Goal: Information Seeking & Learning: Learn about a topic

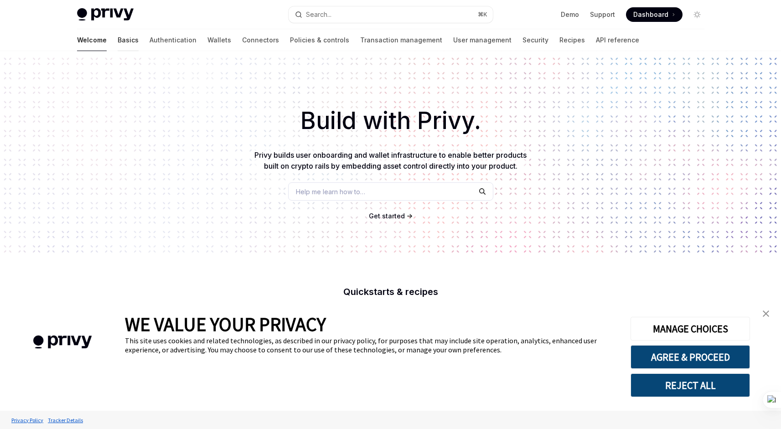
click at [118, 44] on link "Basics" at bounding box center [128, 40] width 21 height 22
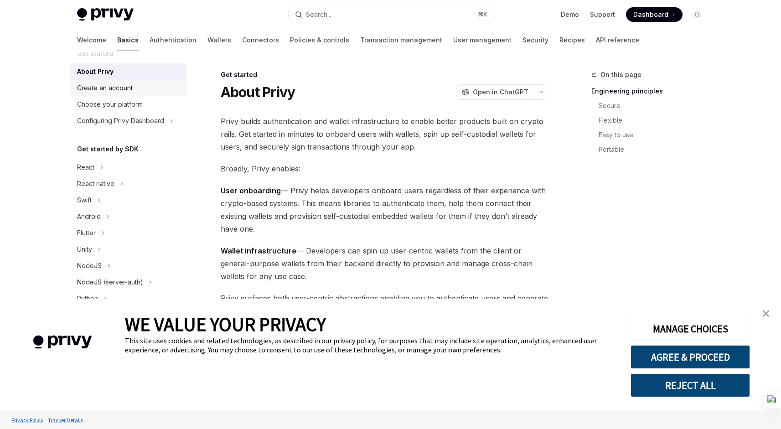
scroll to position [72, 0]
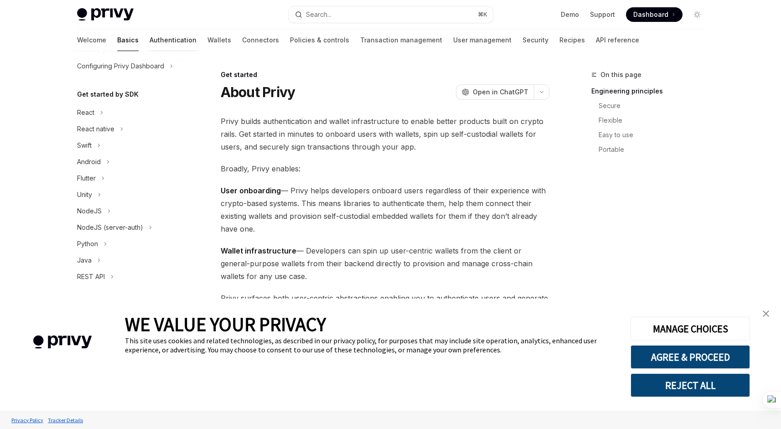
click at [149, 39] on link "Authentication" at bounding box center [172, 40] width 47 height 22
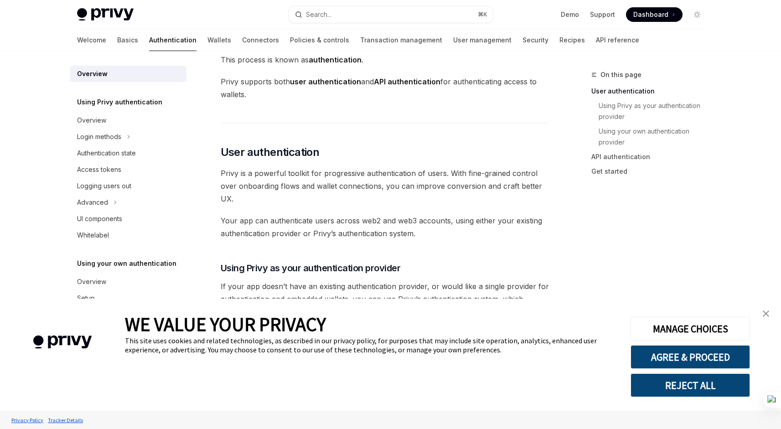
scroll to position [201, 0]
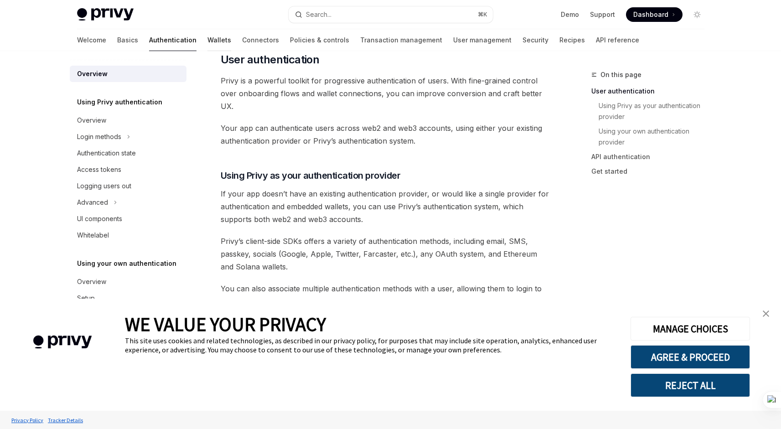
click at [207, 43] on link "Wallets" at bounding box center [219, 40] width 24 height 22
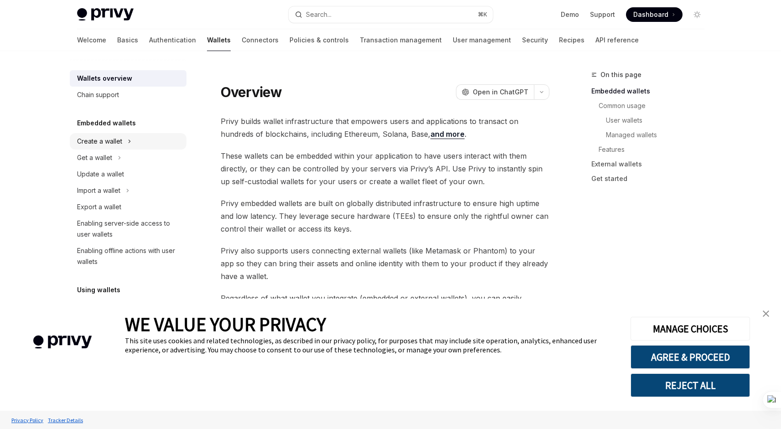
click at [125, 143] on div "Create a wallet" at bounding box center [128, 141] width 117 height 16
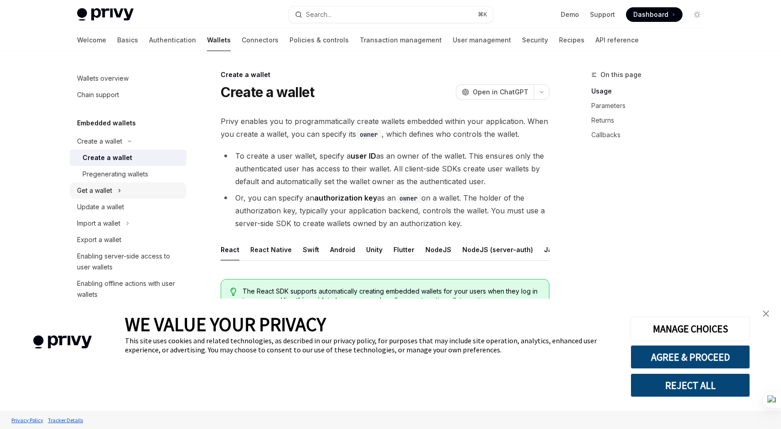
click at [121, 184] on div "Get a wallet" at bounding box center [128, 190] width 117 height 16
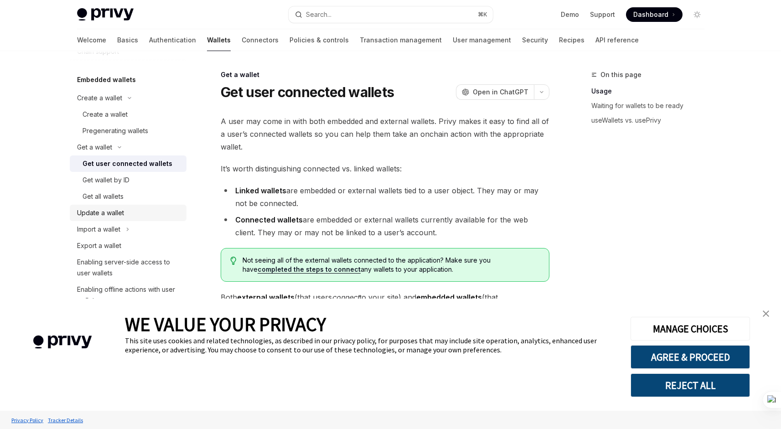
click at [121, 211] on div "Update a wallet" at bounding box center [100, 212] width 47 height 11
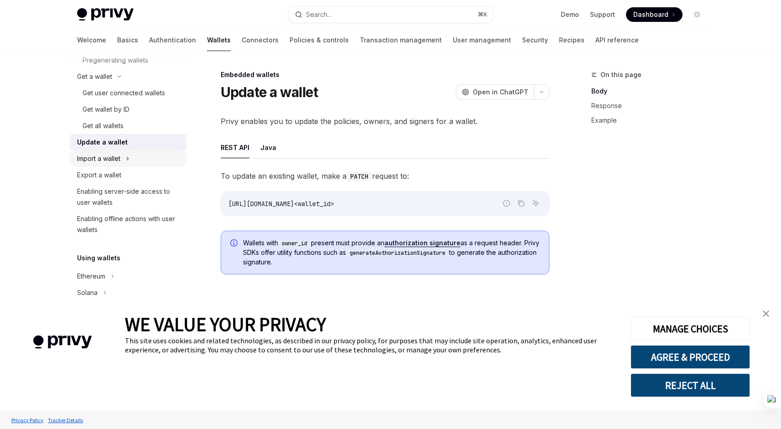
click at [129, 163] on icon at bounding box center [128, 158] width 4 height 11
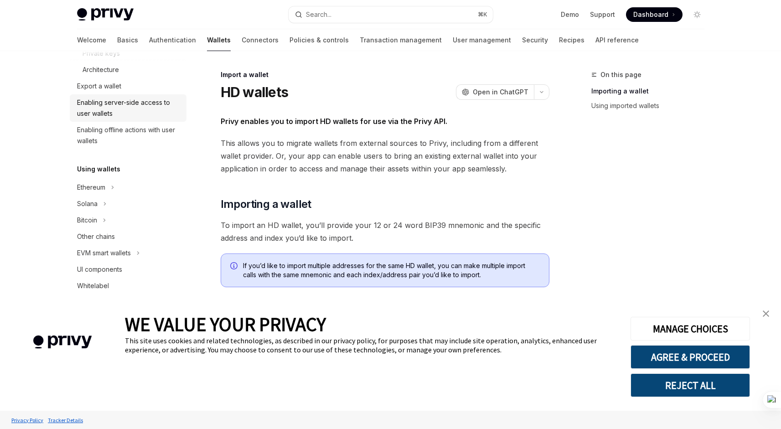
scroll to position [259, 0]
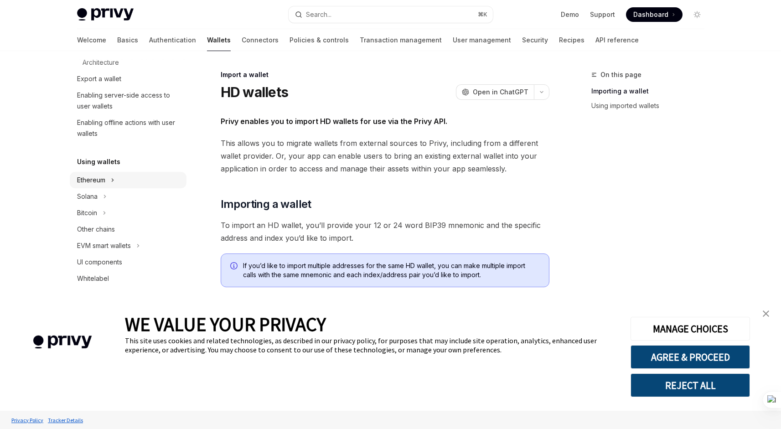
click at [112, 184] on icon at bounding box center [113, 180] width 4 height 11
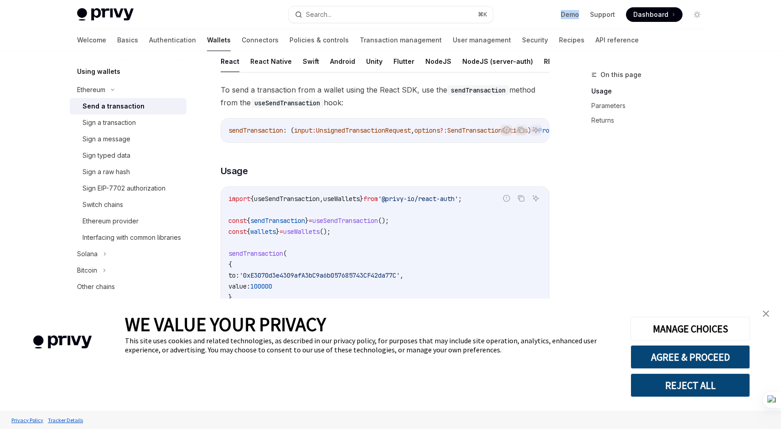
scroll to position [100, 0]
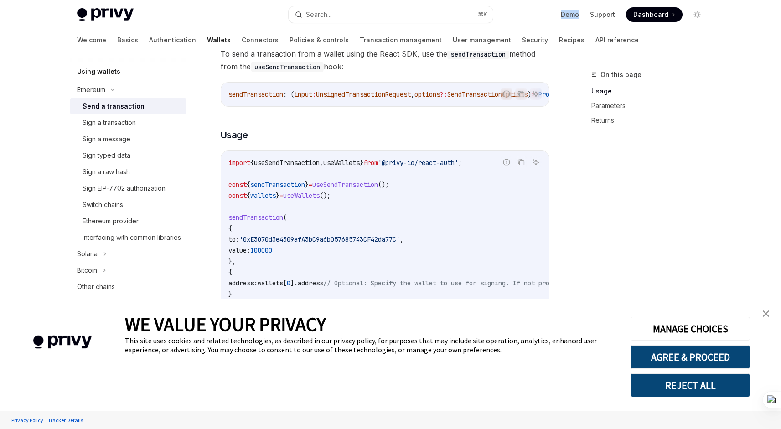
click at [767, 314] on img "close banner" at bounding box center [765, 313] width 6 height 6
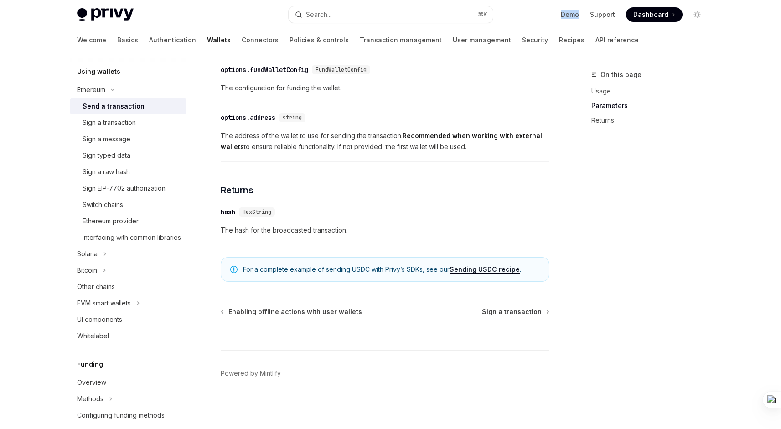
scroll to position [556, 0]
click at [124, 126] on div "Sign a transaction" at bounding box center [108, 122] width 53 height 11
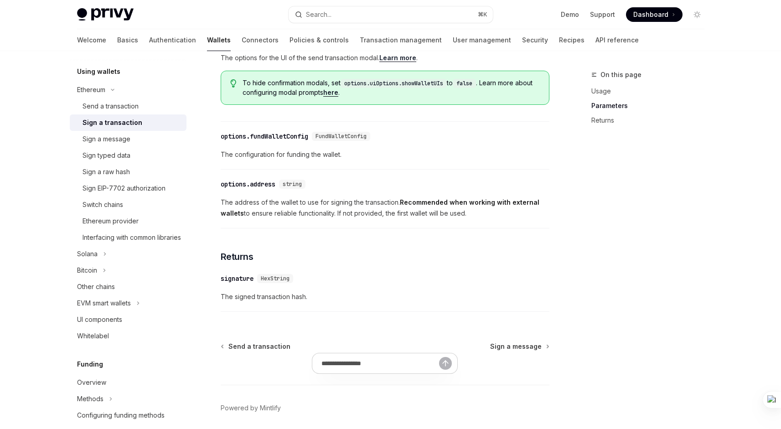
scroll to position [525, 0]
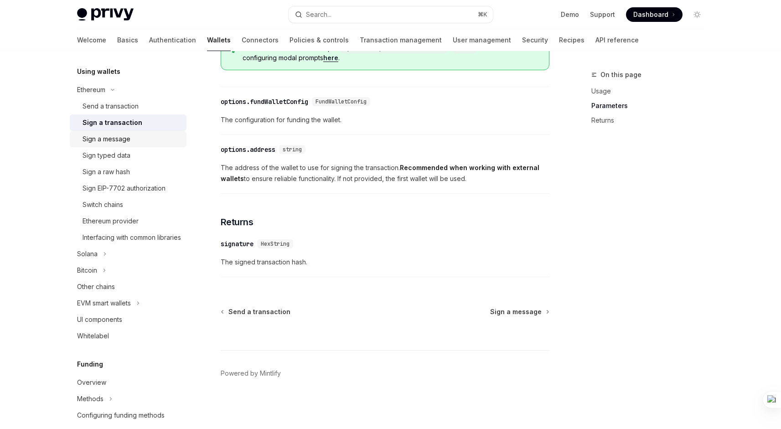
click at [129, 140] on div "Sign a message" at bounding box center [106, 139] width 48 height 11
type textarea "*"
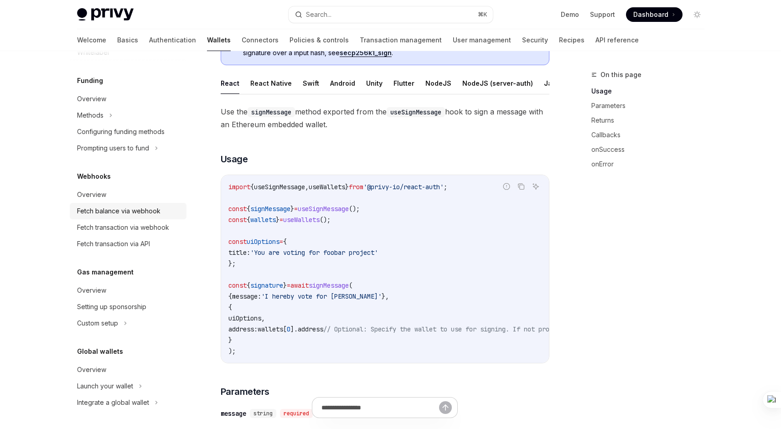
scroll to position [119, 0]
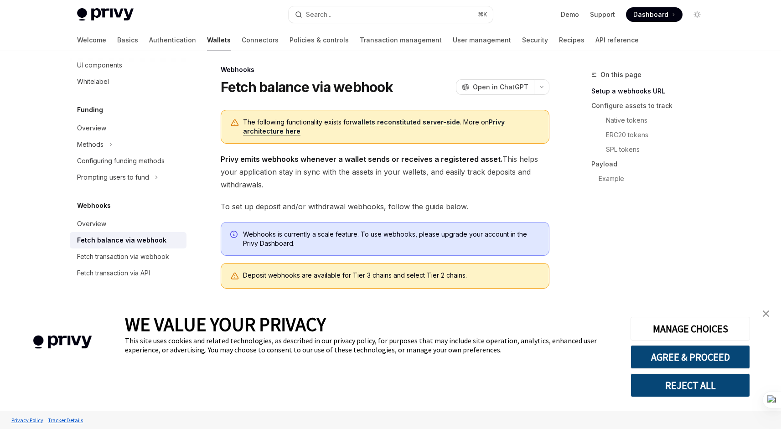
scroll to position [132, 0]
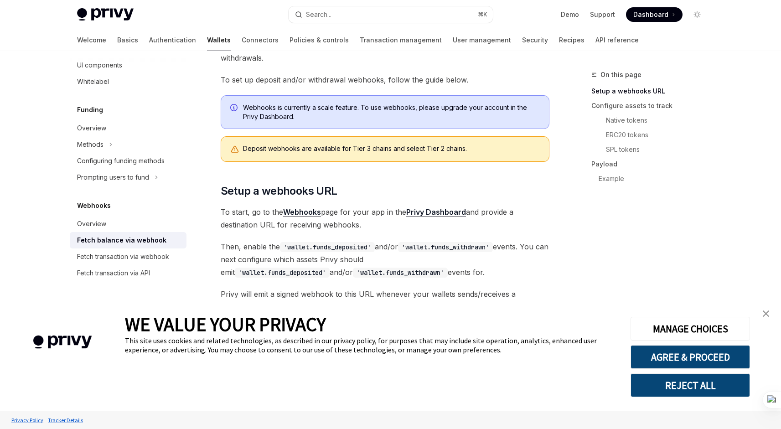
click at [771, 313] on link "close banner" at bounding box center [765, 313] width 18 height 18
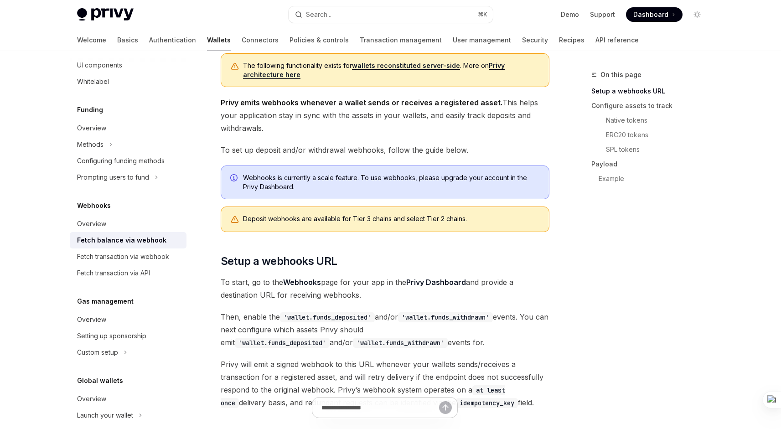
scroll to position [81, 0]
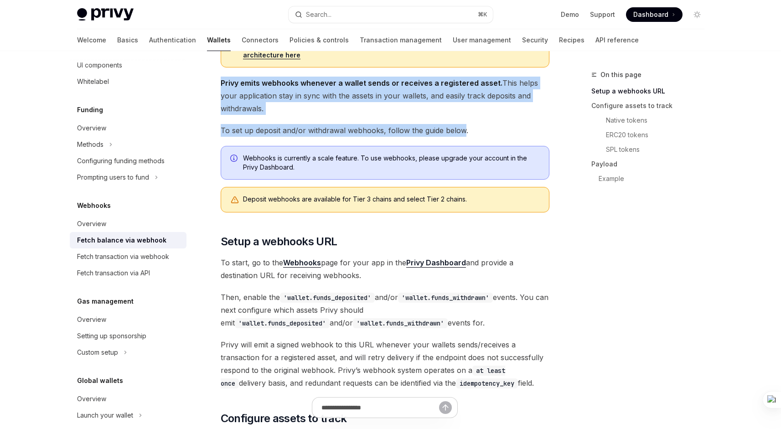
drag, startPoint x: 216, startPoint y: 78, endPoint x: 463, endPoint y: 126, distance: 252.0
click at [463, 126] on span "To set up deposit and/or withdrawal webhooks, follow the guide below." at bounding box center [385, 130] width 329 height 13
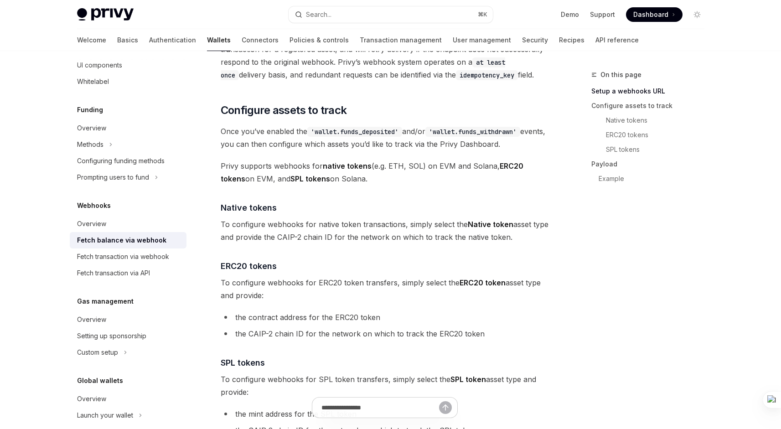
scroll to position [417, 0]
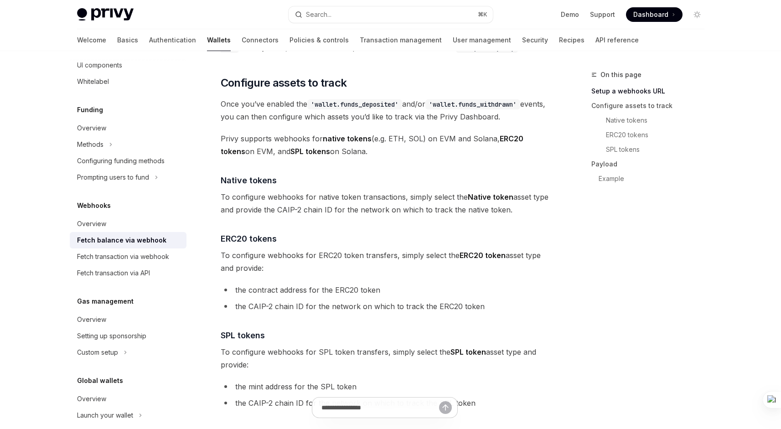
drag, startPoint x: 221, startPoint y: 78, endPoint x: 375, endPoint y: 152, distance: 171.0
click at [375, 152] on span "Privy supports webhooks for native tokens (e.g. ETH, SOL) on EVM and Solana, ER…" at bounding box center [385, 145] width 329 height 26
drag, startPoint x: 221, startPoint y: 179, endPoint x: 520, endPoint y: 211, distance: 300.1
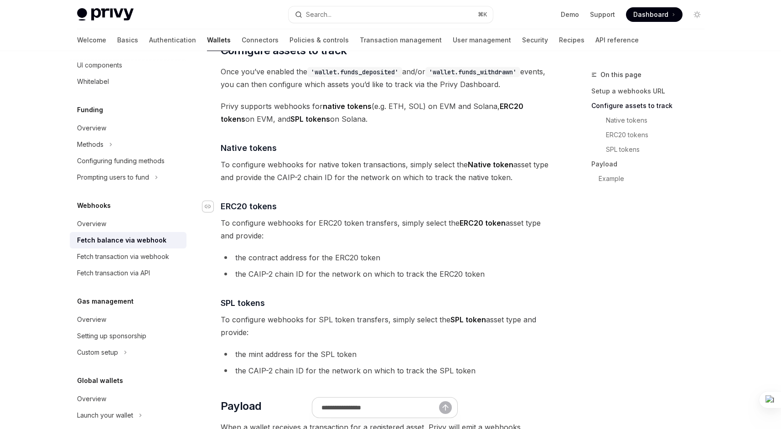
scroll to position [453, 0]
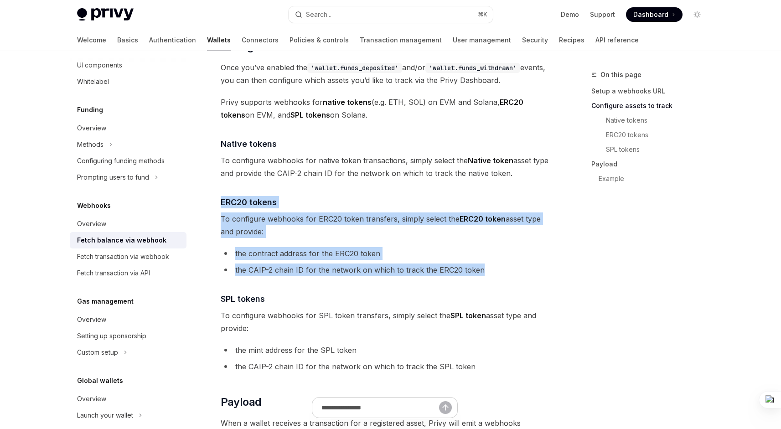
drag, startPoint x: 229, startPoint y: 201, endPoint x: 504, endPoint y: 269, distance: 283.1
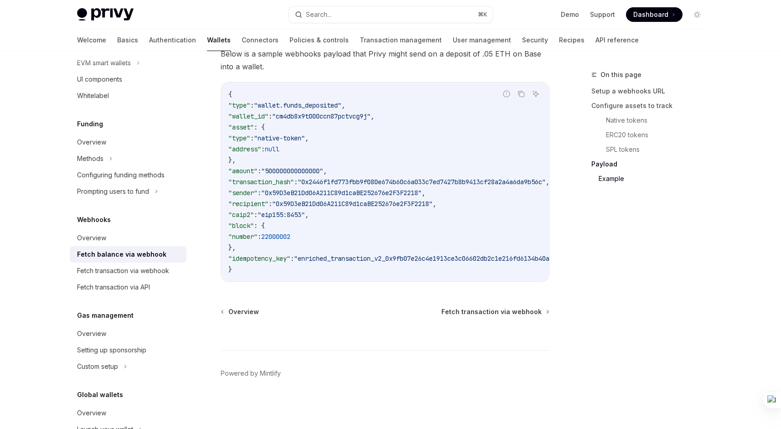
scroll to position [264, 0]
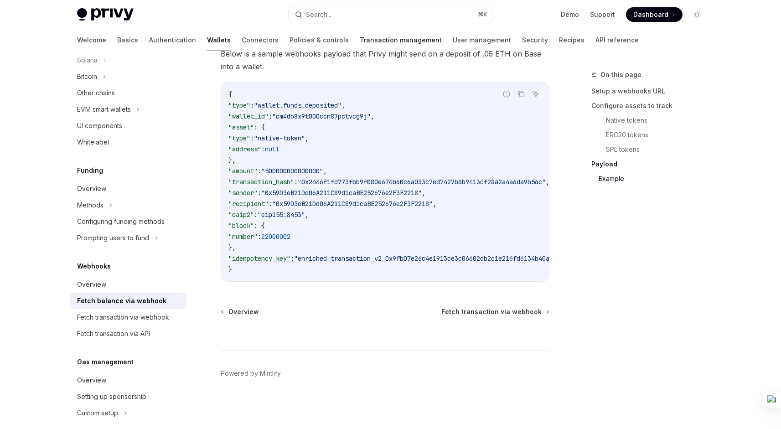
click at [381, 41] on link "Transaction management" at bounding box center [401, 40] width 82 height 22
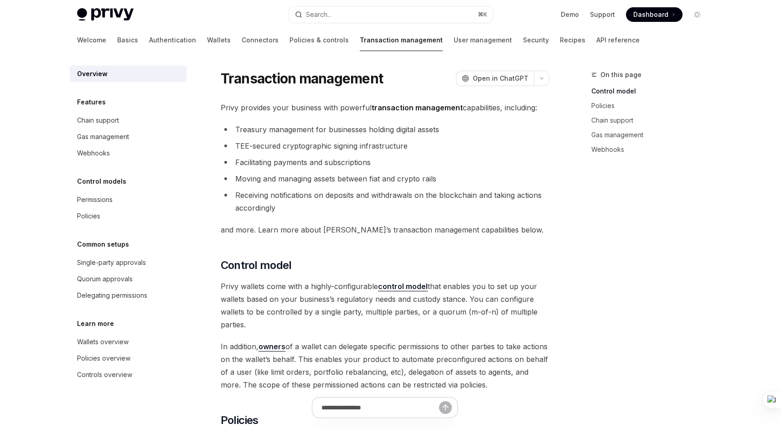
click at [103, 110] on div "Features Chain support Gas management Webhooks" at bounding box center [128, 129] width 117 height 65
click at [105, 114] on link "Chain support" at bounding box center [128, 120] width 117 height 16
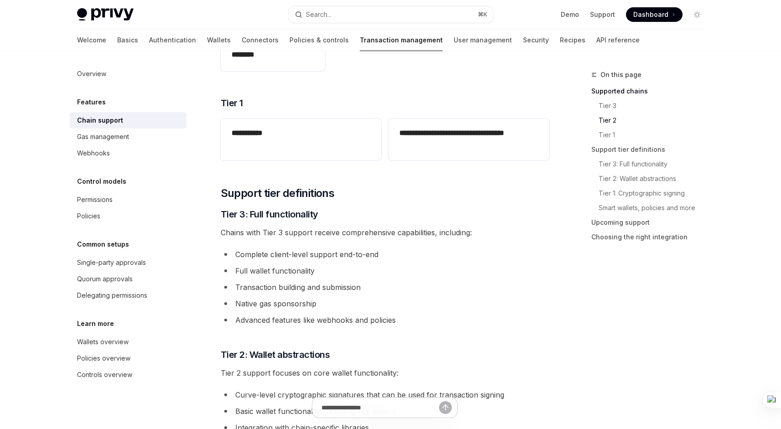
scroll to position [427, 0]
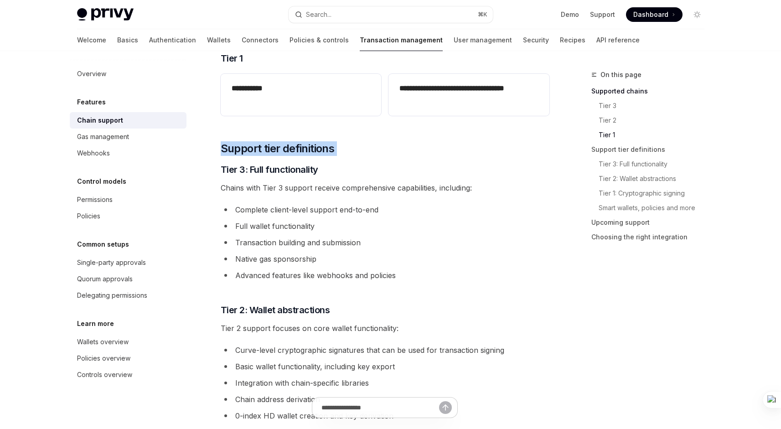
drag, startPoint x: 350, startPoint y: 155, endPoint x: 221, endPoint y: 158, distance: 129.0
click at [221, 154] on div "**********" at bounding box center [385, 335] width 329 height 1297
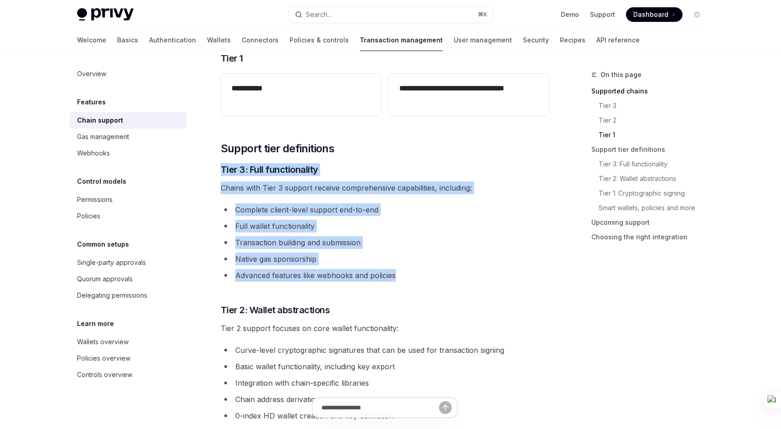
drag, startPoint x: 223, startPoint y: 168, endPoint x: 474, endPoint y: 279, distance: 274.8
click at [474, 279] on div "**********" at bounding box center [385, 335] width 329 height 1297
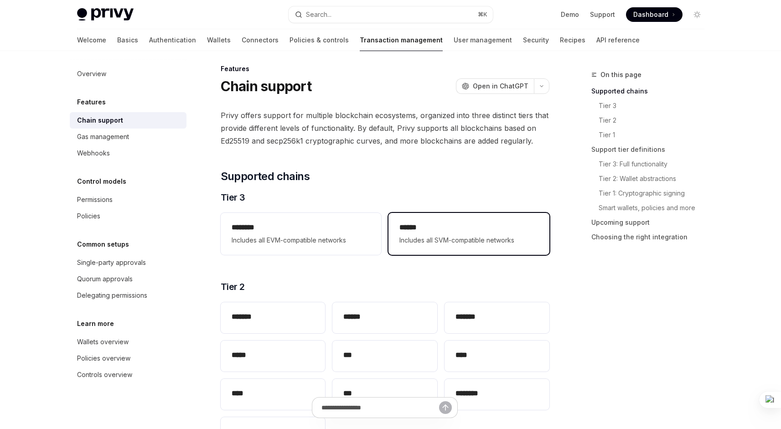
scroll to position [0, 0]
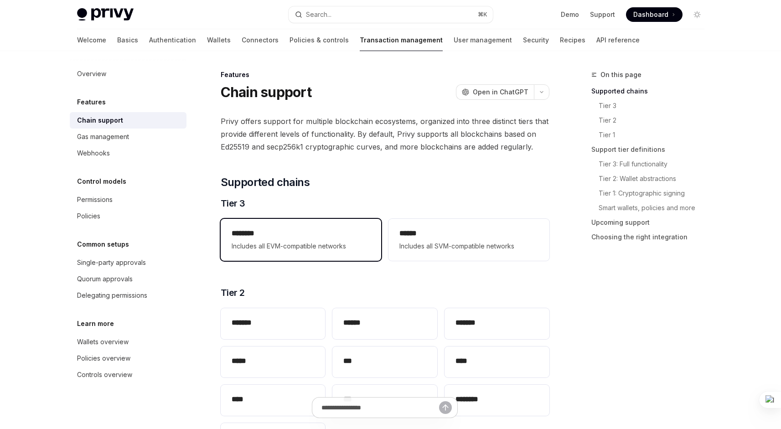
click at [318, 238] on h2 "********" at bounding box center [301, 233] width 139 height 11
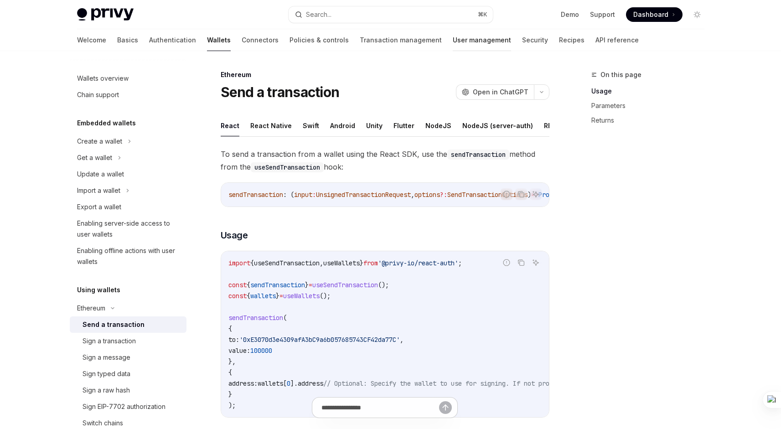
click at [453, 41] on link "User management" at bounding box center [482, 40] width 58 height 22
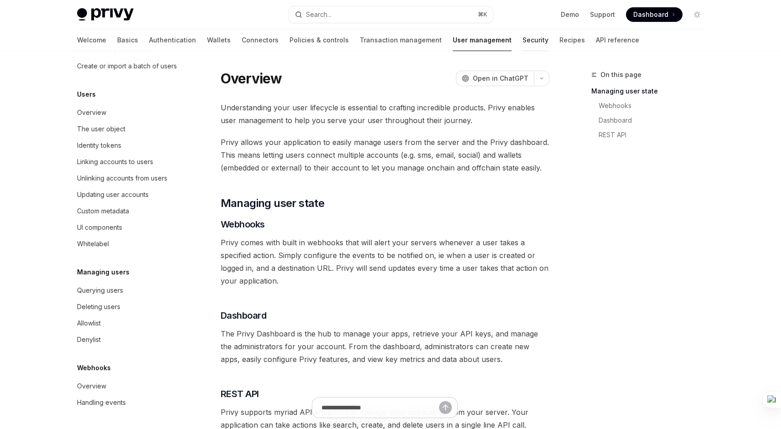
click at [522, 40] on link "Security" at bounding box center [535, 40] width 26 height 22
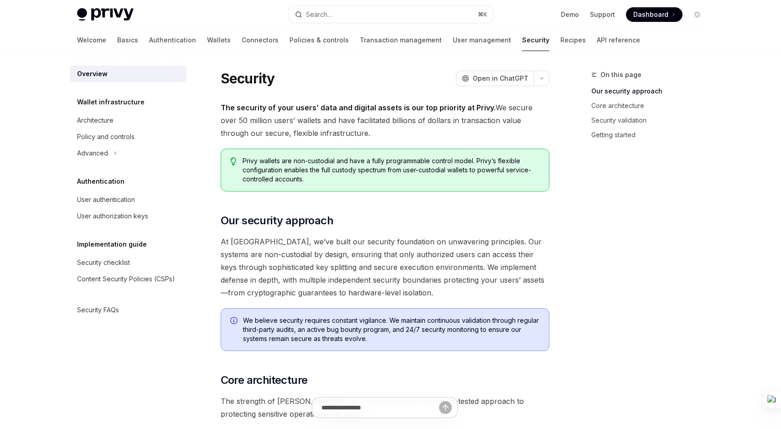
click at [498, 38] on div "Welcome Basics Authentication Wallets Connectors Policies & controls Transactio…" at bounding box center [358, 40] width 563 height 22
click at [560, 38] on link "Recipes" at bounding box center [573, 40] width 26 height 22
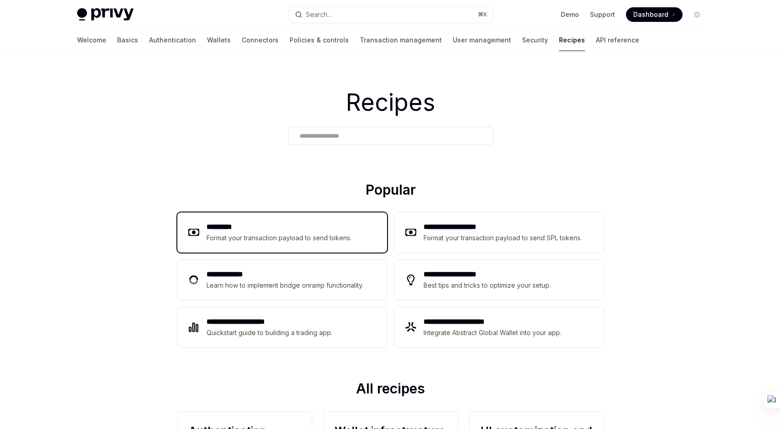
click at [356, 227] on div "********* Format your transaction payload to send tokens." at bounding box center [282, 232] width 210 height 40
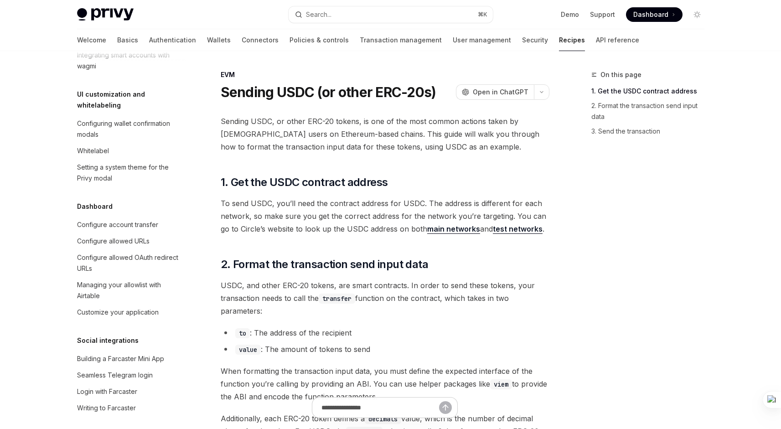
scroll to position [444, 0]
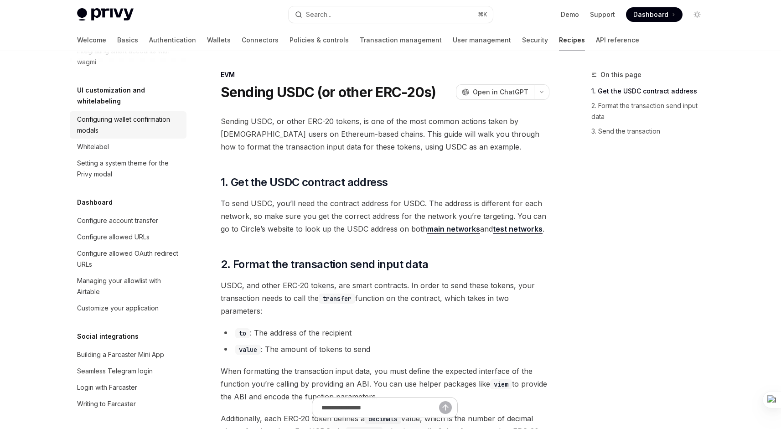
click at [129, 136] on div "Configuring wallet confirmation modals" at bounding box center [129, 125] width 104 height 22
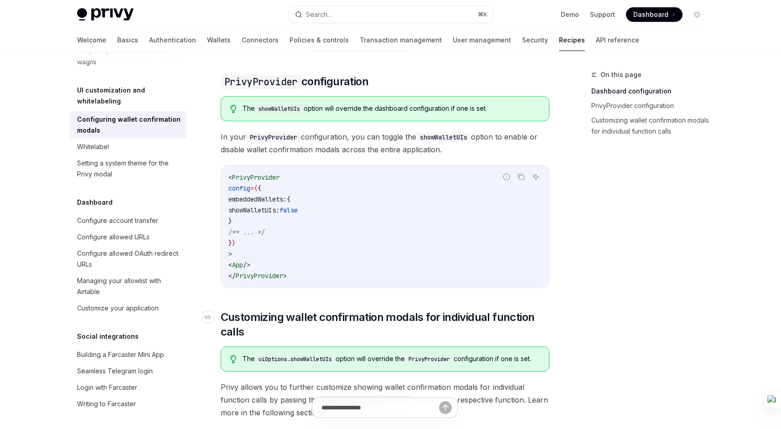
scroll to position [288, 0]
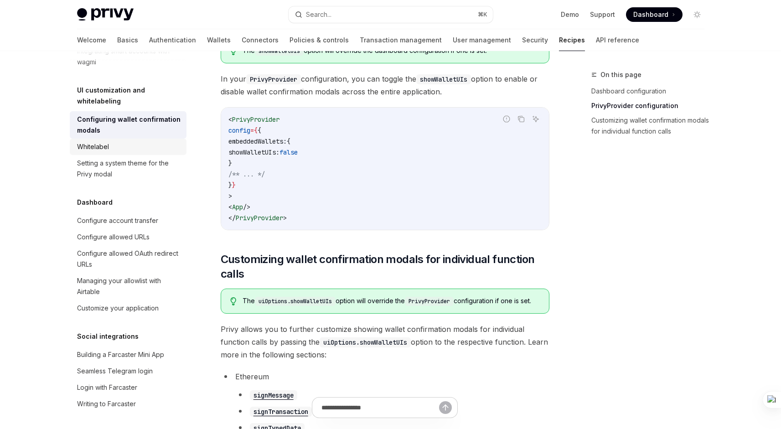
click at [135, 152] on div "Whitelabel" at bounding box center [129, 146] width 104 height 11
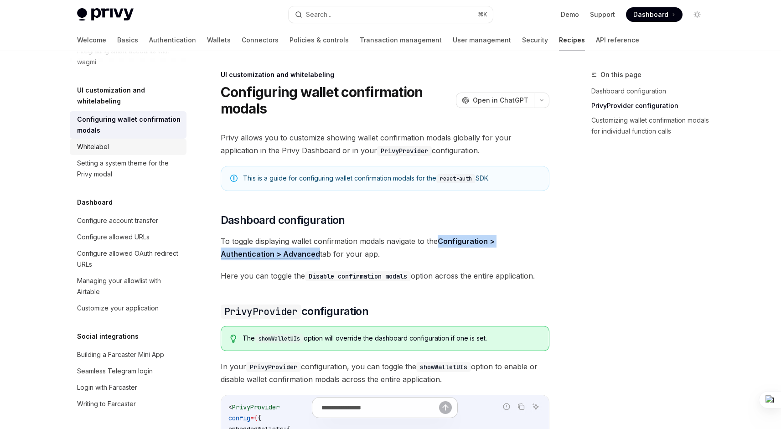
type textarea "*"
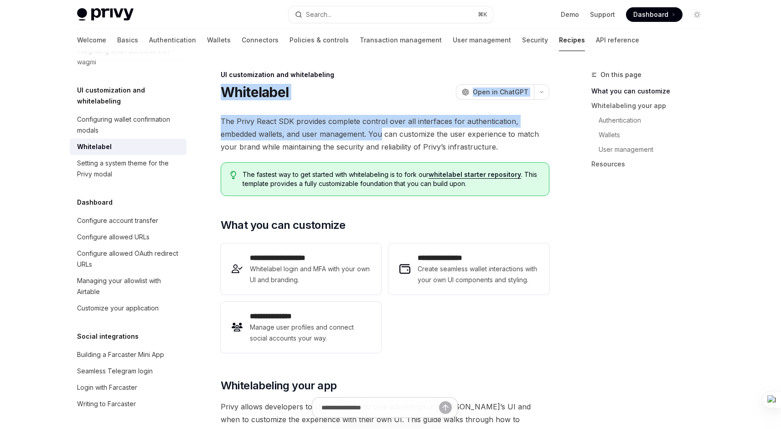
drag, startPoint x: 224, startPoint y: 96, endPoint x: 381, endPoint y: 136, distance: 162.7
click at [381, 136] on span "The Privy React SDK provides complete control over all interfaces for authentic…" at bounding box center [385, 134] width 329 height 38
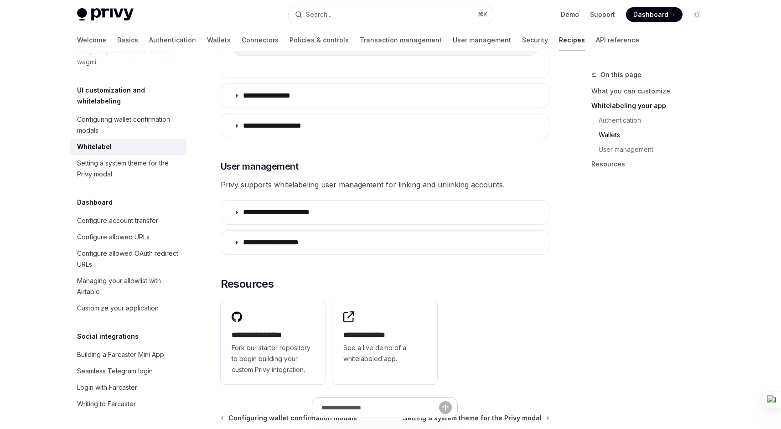
scroll to position [1096, 0]
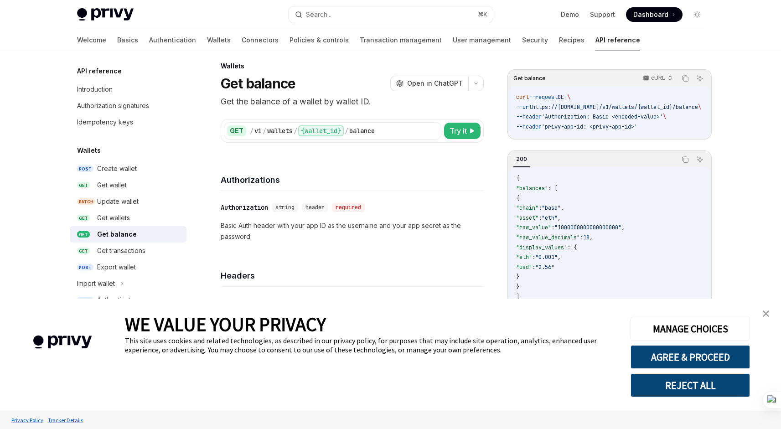
scroll to position [10, 0]
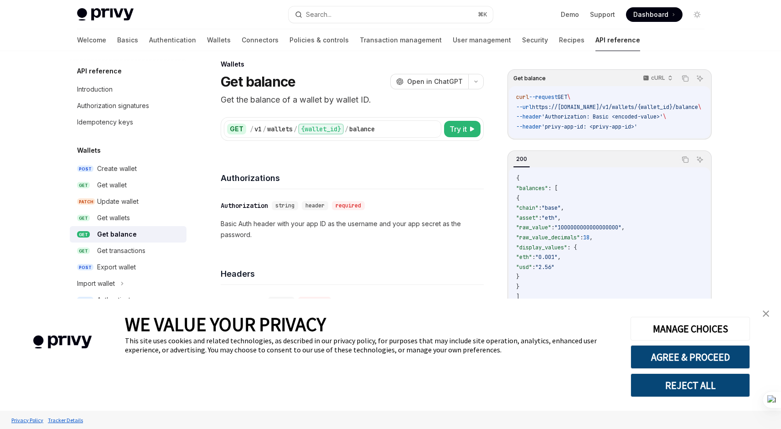
click at [618, 108] on span "https://api.privy.io/v1/wallets/{wallet_id}/balance" at bounding box center [615, 106] width 166 height 7
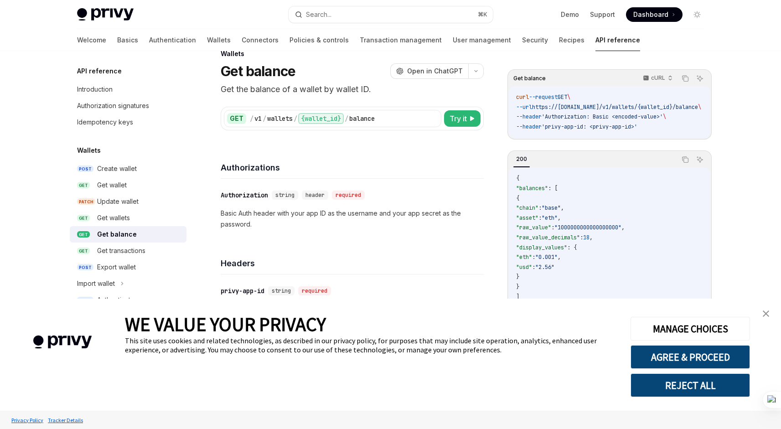
click at [561, 209] on span ""base"" at bounding box center [550, 207] width 19 height 7
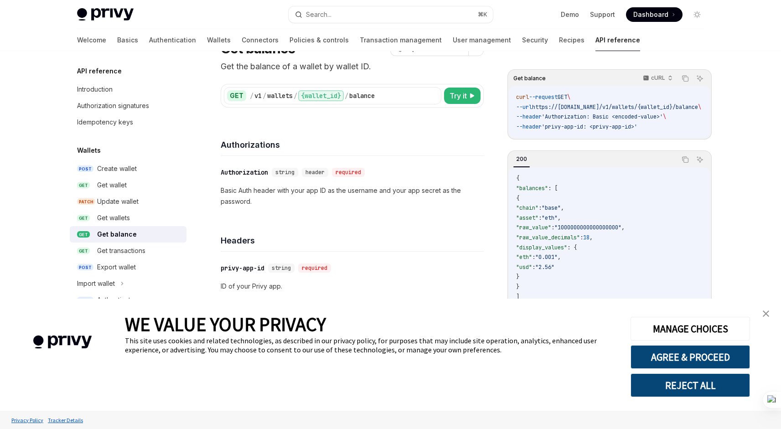
scroll to position [45, 0]
drag, startPoint x: 547, startPoint y: 281, endPoint x: 554, endPoint y: 267, distance: 15.7
click at [554, 267] on code "{ "balances" : [ { "chain" : "base" , "asset" : "eth" , "raw_value" : "10000000…" at bounding box center [609, 243] width 187 height 138
drag, startPoint x: 536, startPoint y: 213, endPoint x: 610, endPoint y: 286, distance: 103.8
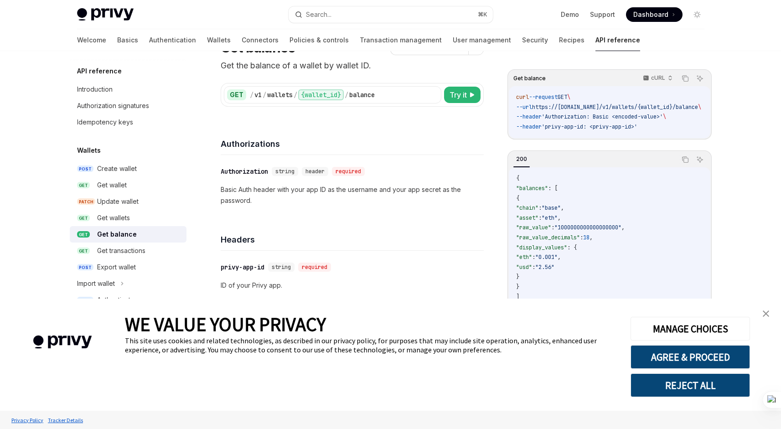
click at [611, 288] on code "{ "balances" : [ { "chain" : "base" , "asset" : "eth" , "raw_value" : "10000000…" at bounding box center [609, 243] width 187 height 138
click at [610, 285] on code "{ "balances" : [ { "chain" : "base" , "asset" : "eth" , "raw_value" : "10000000…" at bounding box center [609, 243] width 187 height 138
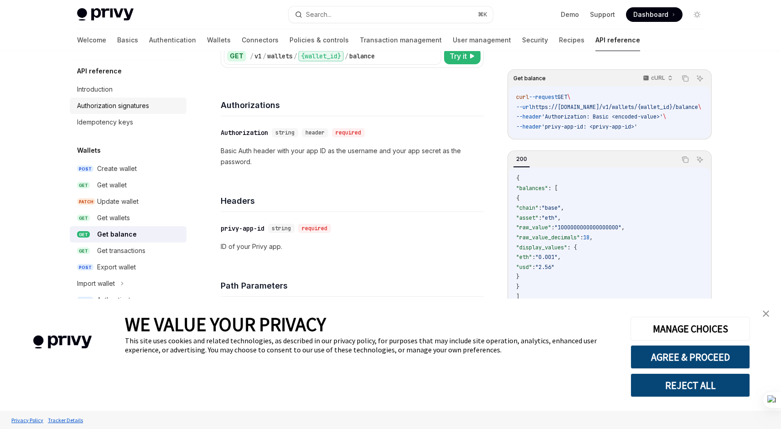
scroll to position [75, 0]
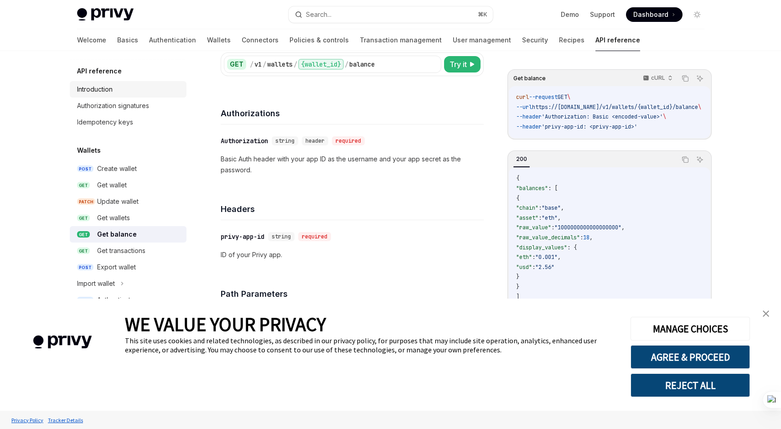
click at [122, 91] on div "Introduction" at bounding box center [129, 89] width 104 height 11
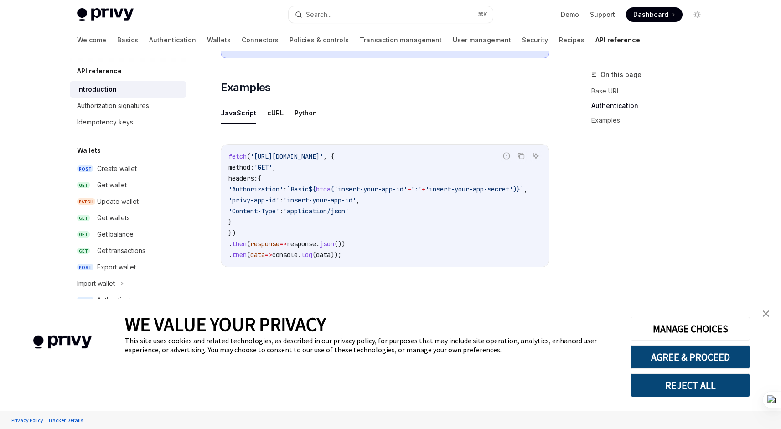
scroll to position [551, 0]
click at [134, 109] on div "Authorization signatures" at bounding box center [113, 105] width 72 height 11
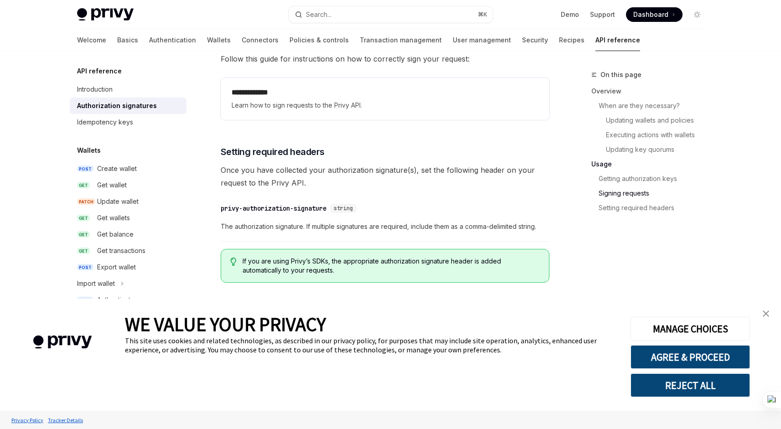
scroll to position [1492, 0]
click at [145, 127] on div "Idempotency keys" at bounding box center [129, 122] width 104 height 11
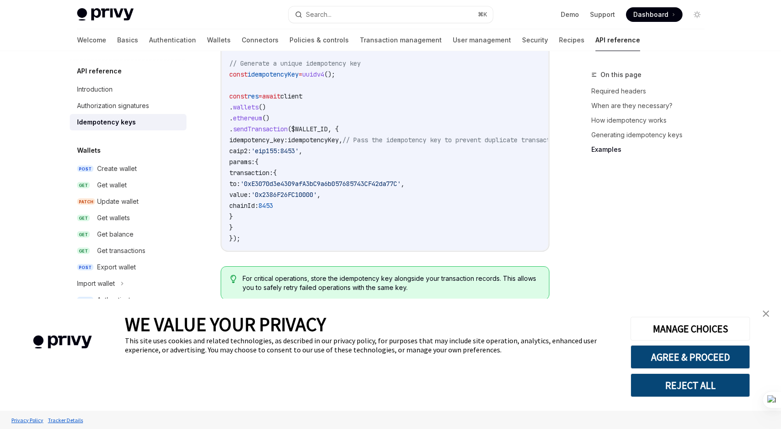
scroll to position [999, 0]
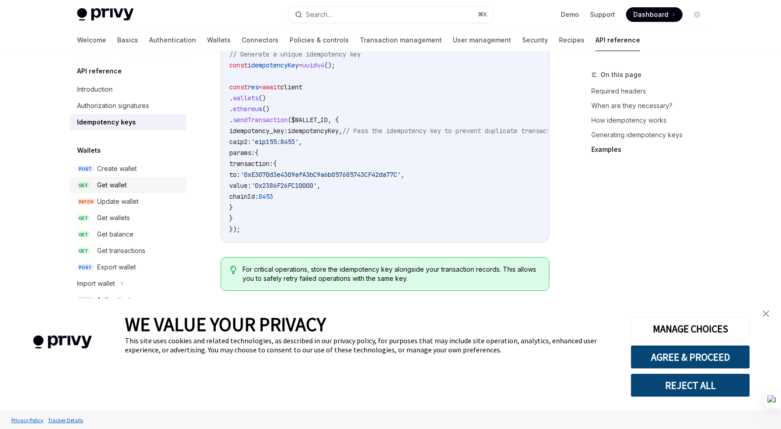
click at [132, 177] on link "GET Get wallet" at bounding box center [128, 185] width 117 height 16
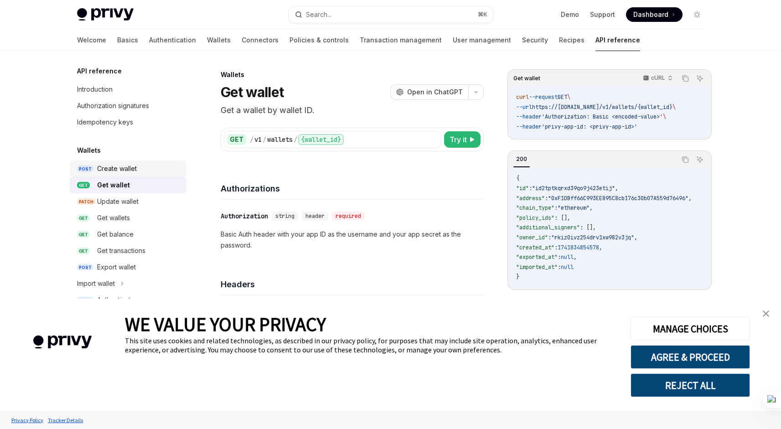
click at [117, 166] on div "Create wallet" at bounding box center [117, 168] width 40 height 11
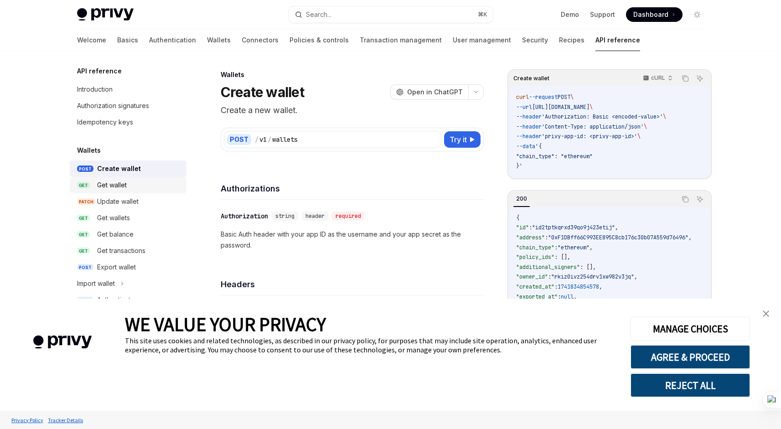
click at [113, 180] on div "Get wallet" at bounding box center [112, 185] width 30 height 11
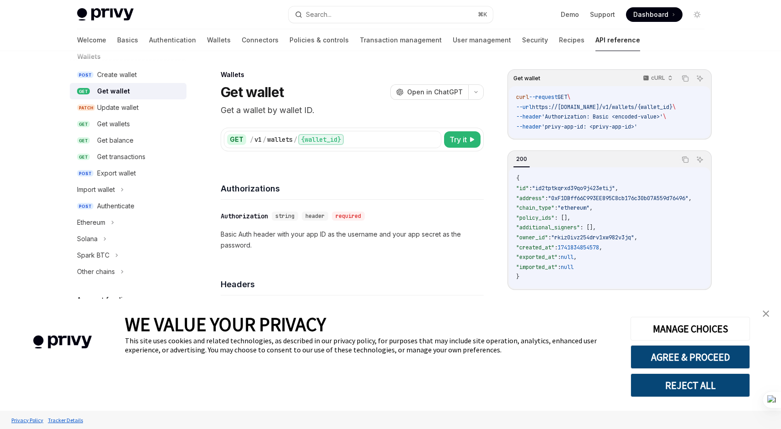
scroll to position [98, 0]
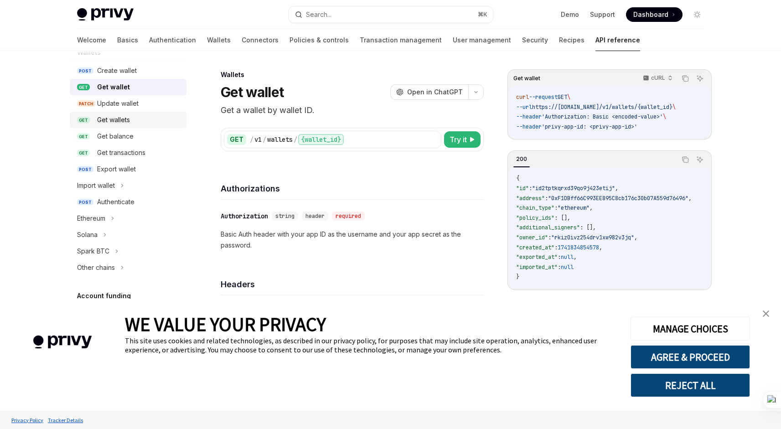
click at [135, 119] on div "Get wallets" at bounding box center [139, 119] width 84 height 11
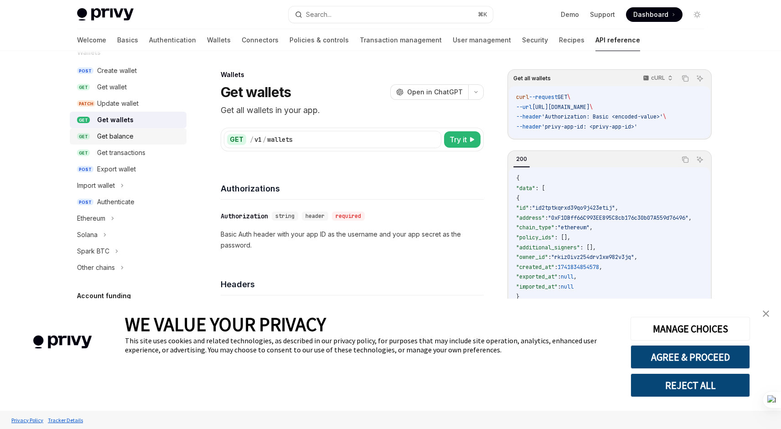
click at [134, 140] on div "Get balance" at bounding box center [139, 136] width 84 height 11
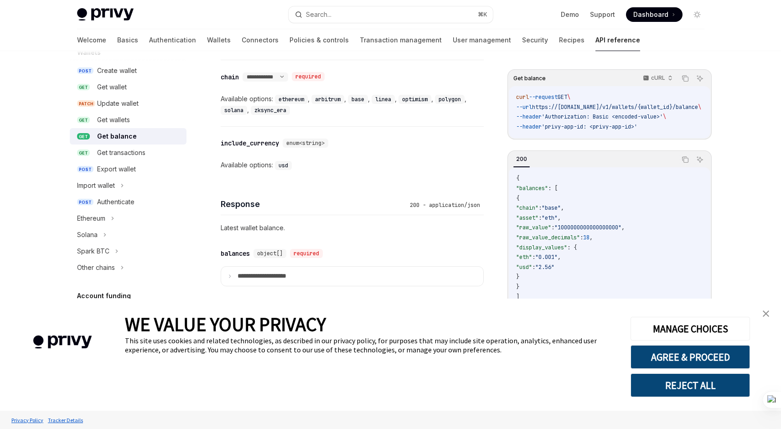
scroll to position [474, 0]
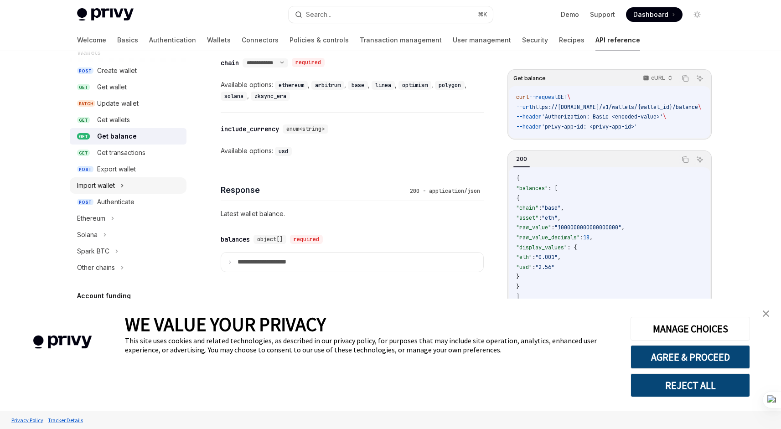
click at [123, 186] on icon at bounding box center [121, 185] width 1 height 3
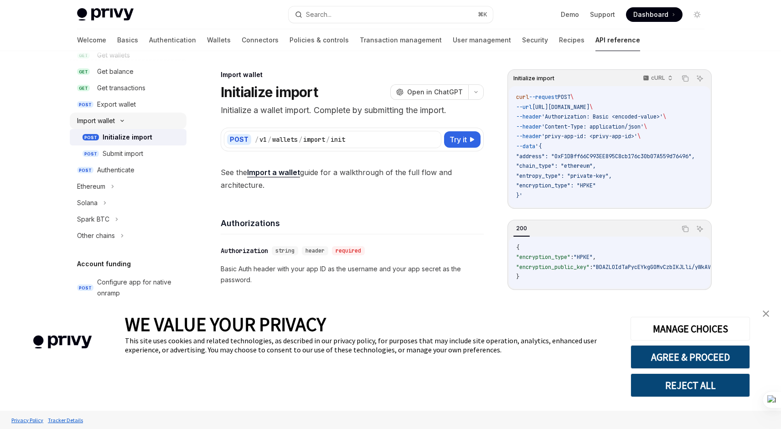
scroll to position [167, 0]
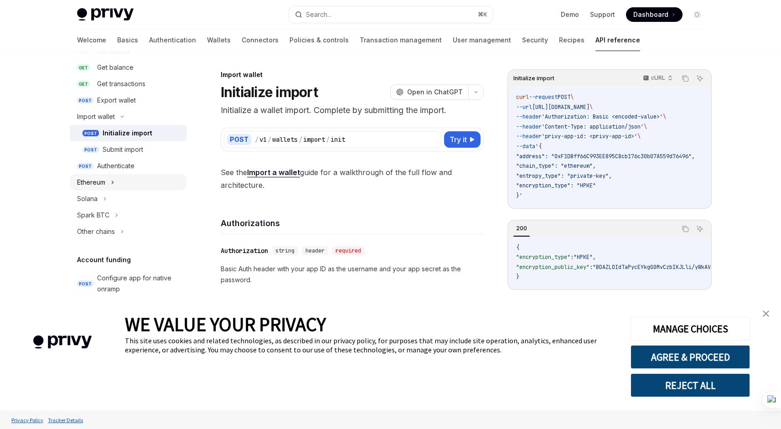
click at [115, 183] on div "Ethereum" at bounding box center [128, 182] width 117 height 16
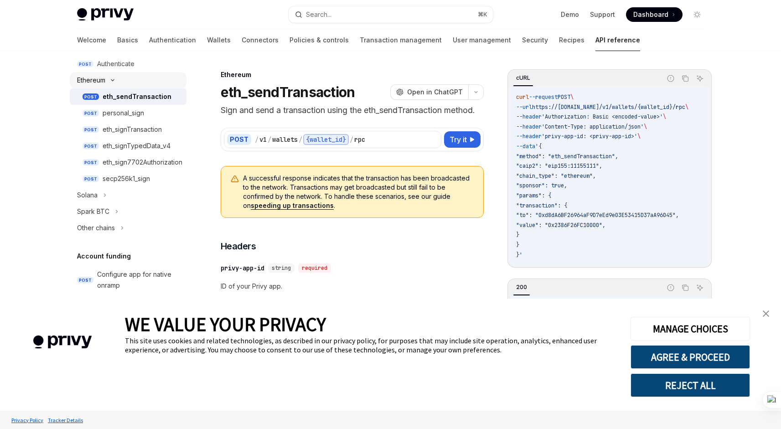
scroll to position [289, 0]
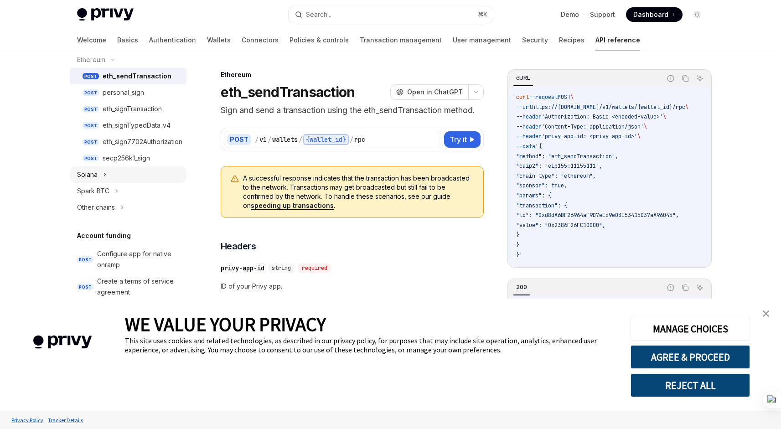
click at [106, 176] on div "Solana" at bounding box center [128, 174] width 117 height 16
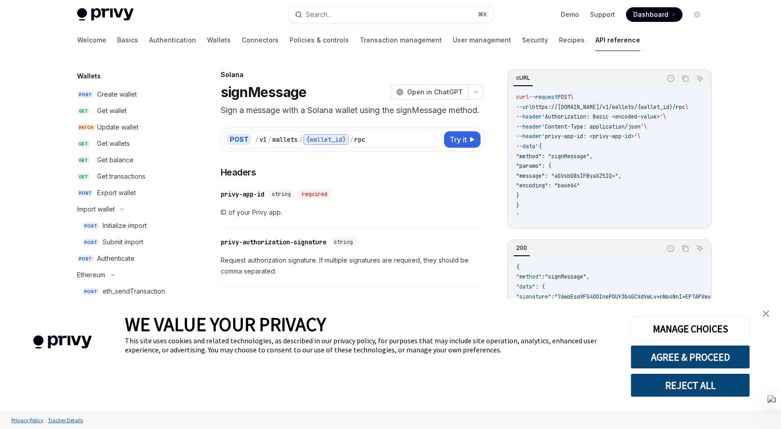
scroll to position [80, 0]
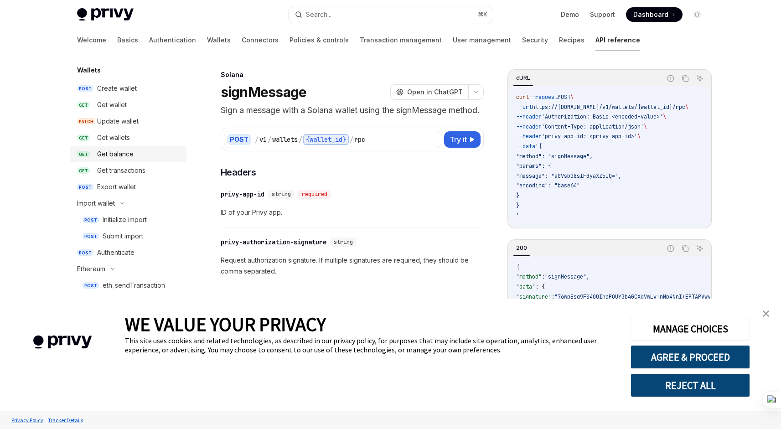
click at [131, 152] on div "Get balance" at bounding box center [115, 154] width 36 height 11
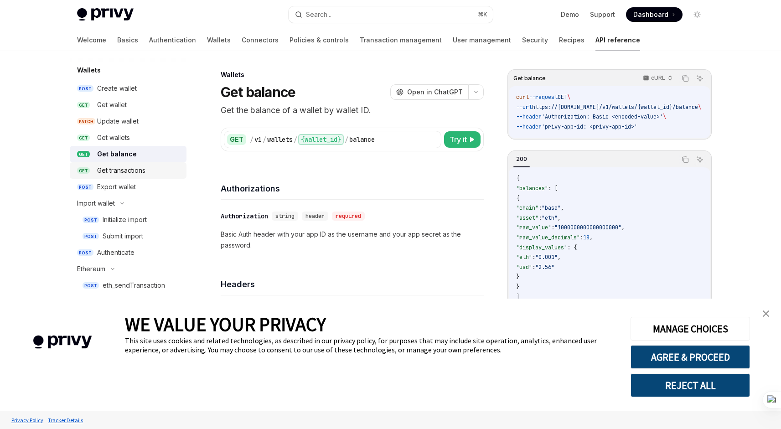
scroll to position [79, 0]
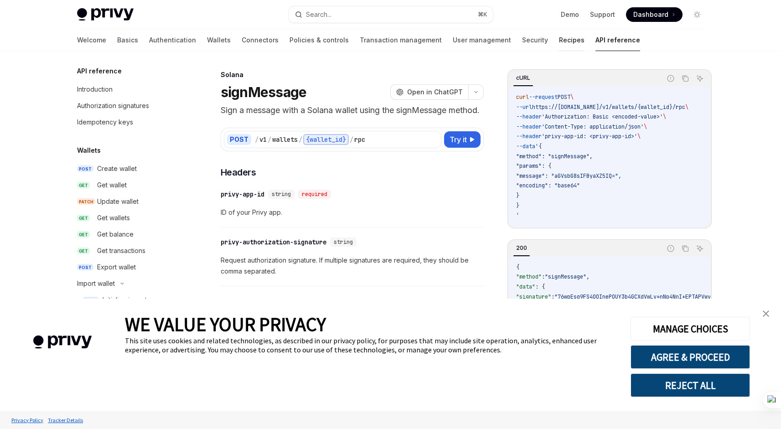
click at [559, 43] on link "Recipes" at bounding box center [572, 40] width 26 height 22
type textarea "*"
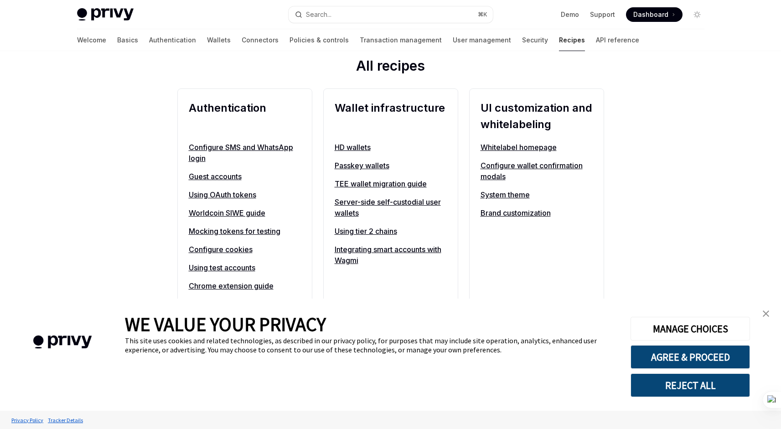
scroll to position [319, 0]
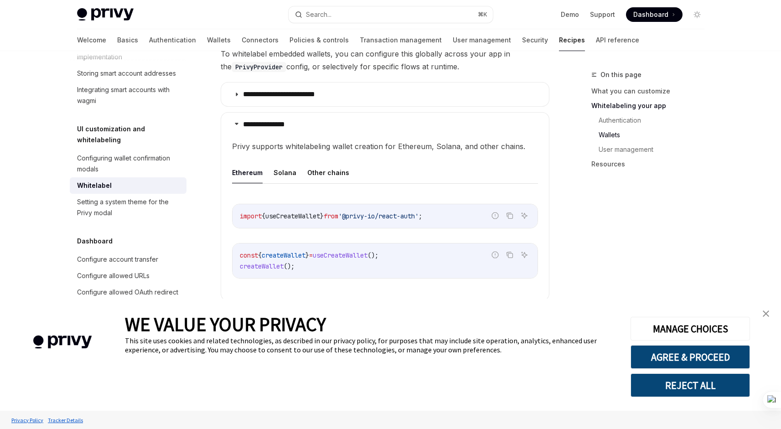
scroll to position [875, 0]
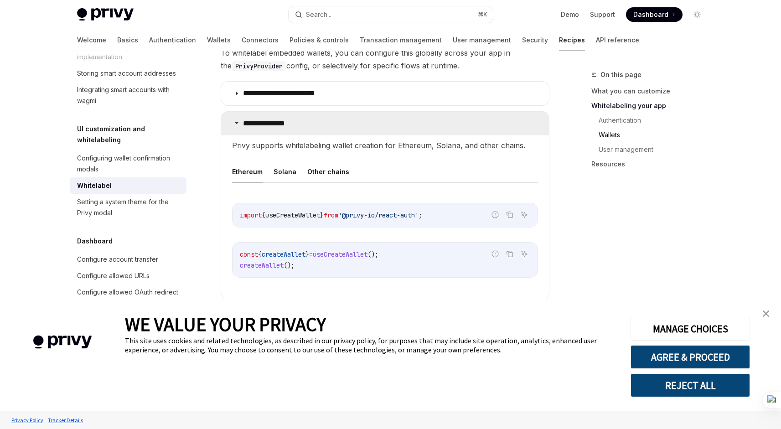
click at [470, 121] on summary "**********" at bounding box center [385, 124] width 328 height 24
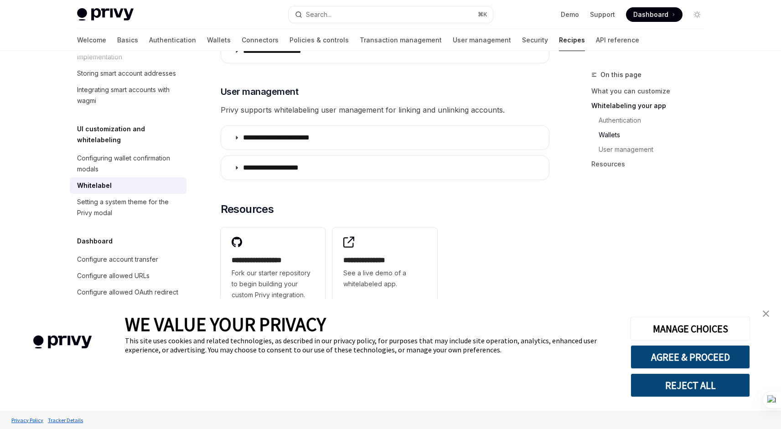
scroll to position [1037, 0]
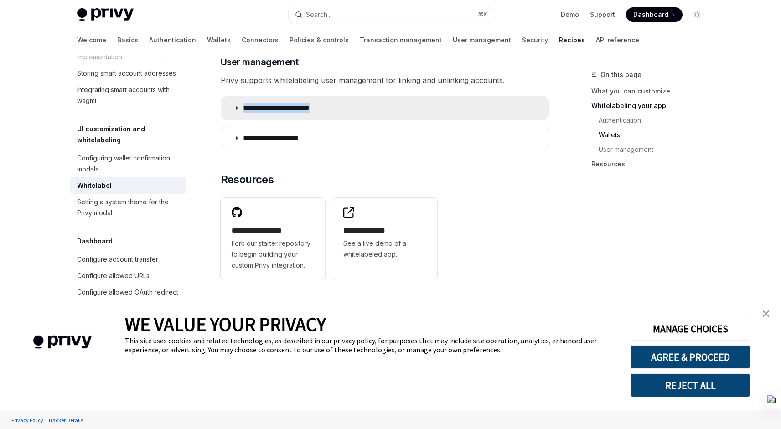
click at [464, 102] on summary "**********" at bounding box center [385, 108] width 328 height 24
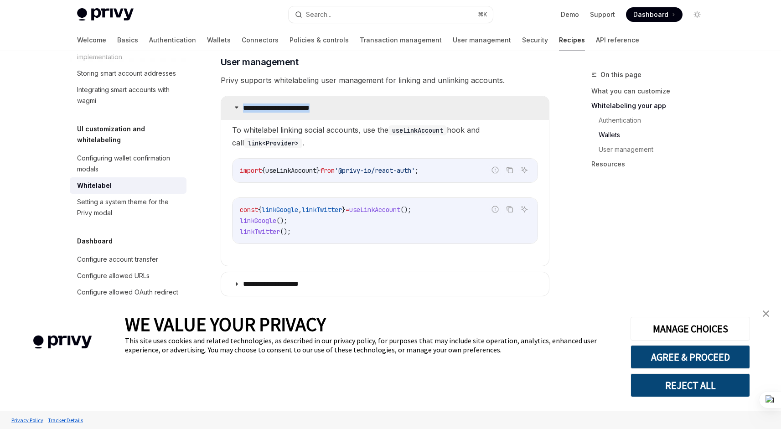
click at [453, 111] on summary "**********" at bounding box center [385, 108] width 328 height 24
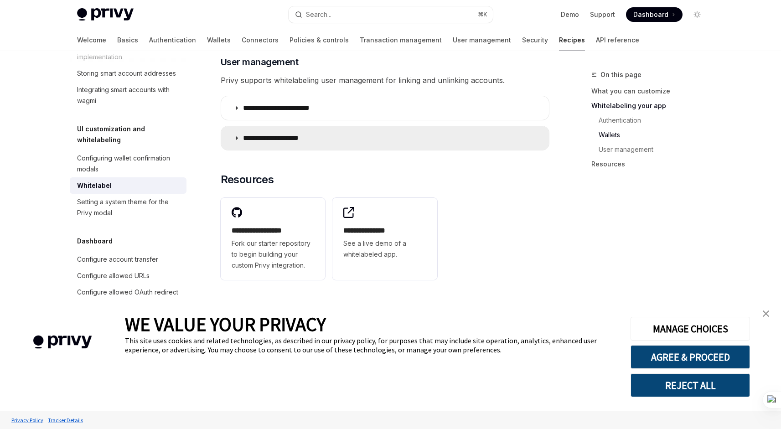
click at [448, 138] on summary "**********" at bounding box center [385, 138] width 328 height 24
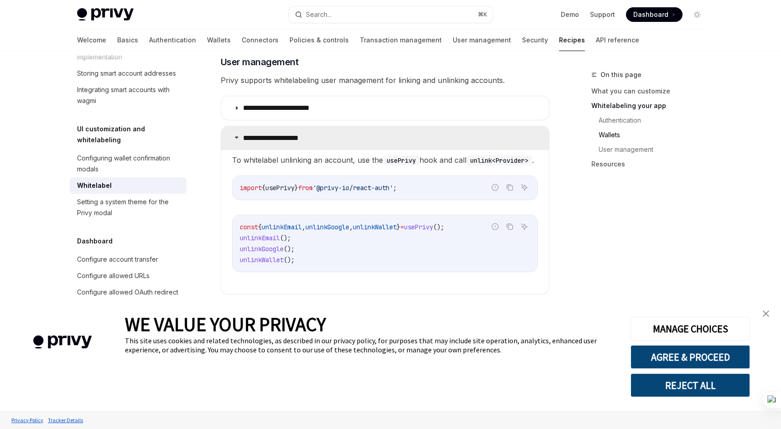
click at [448, 138] on summary "**********" at bounding box center [385, 138] width 328 height 24
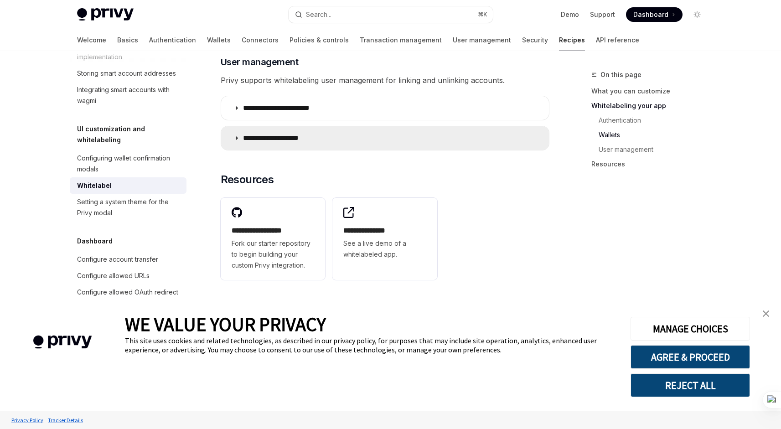
click at [448, 138] on summary "**********" at bounding box center [385, 138] width 328 height 24
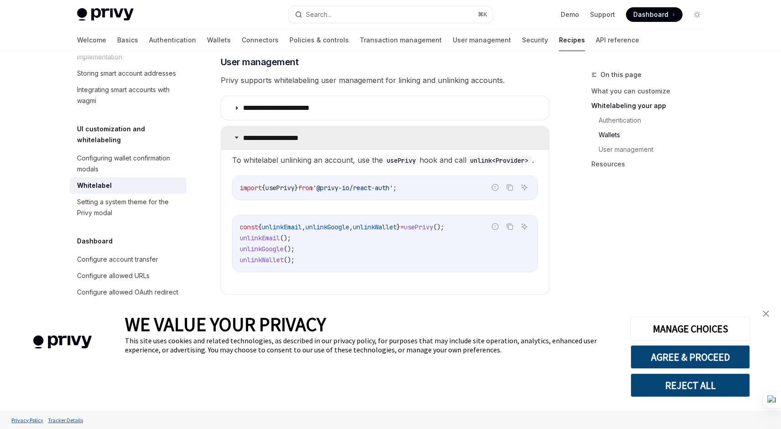
click at [448, 138] on summary "**********" at bounding box center [385, 138] width 328 height 24
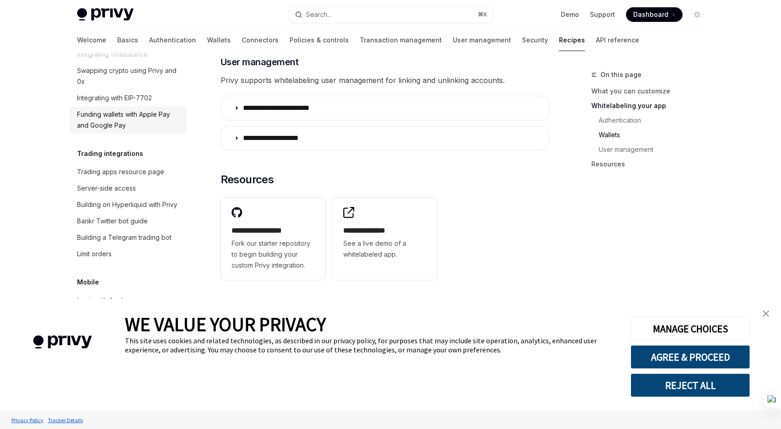
scroll to position [870, 0]
click at [140, 133] on div "Funding wallets with Apple Pay and Google Pay" at bounding box center [129, 122] width 104 height 22
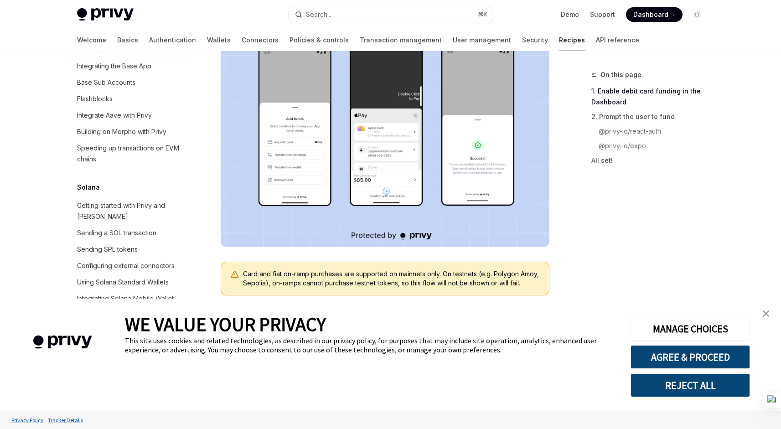
scroll to position [208, 0]
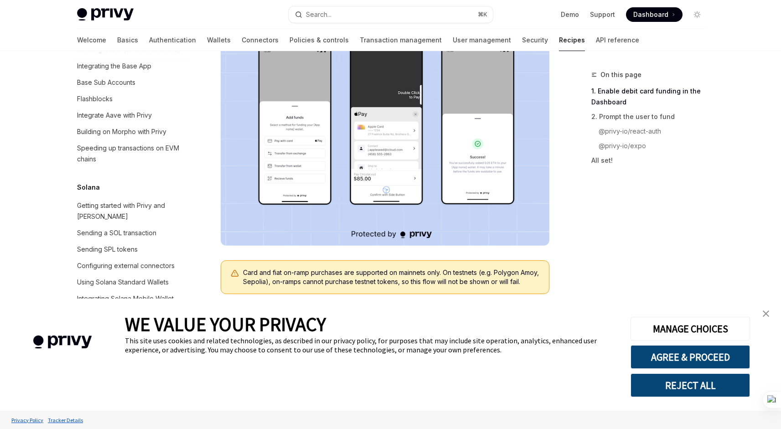
click at [771, 314] on link "close banner" at bounding box center [765, 313] width 18 height 18
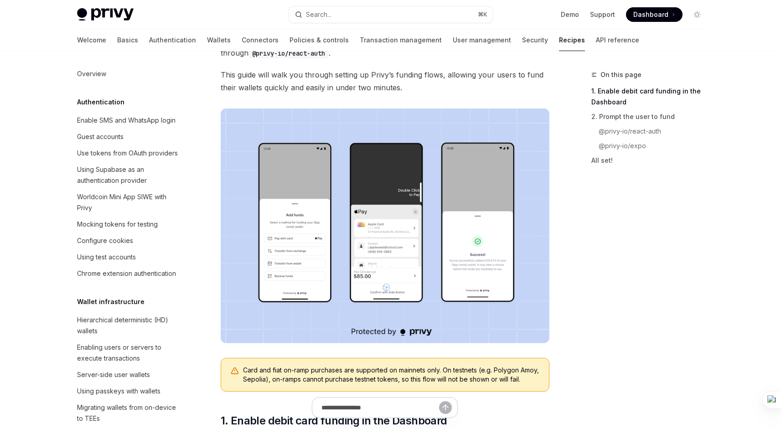
scroll to position [0, 0]
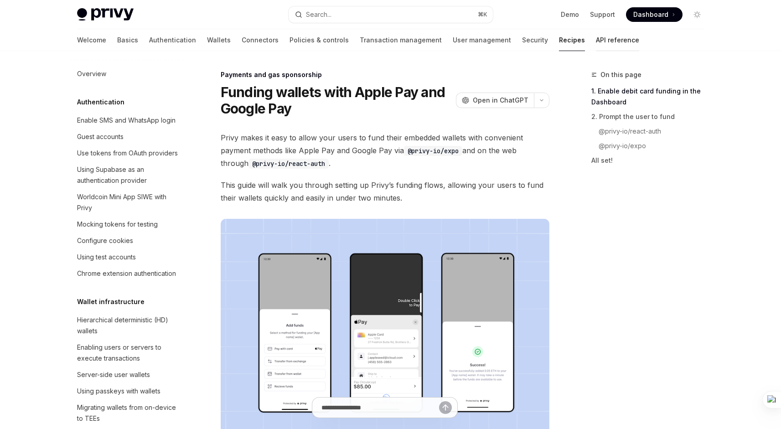
click at [596, 38] on link "API reference" at bounding box center [617, 40] width 43 height 22
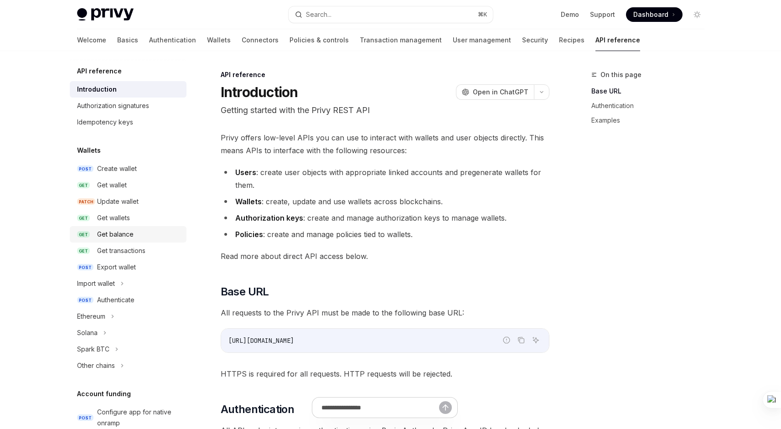
click at [115, 238] on div "Get balance" at bounding box center [115, 234] width 36 height 11
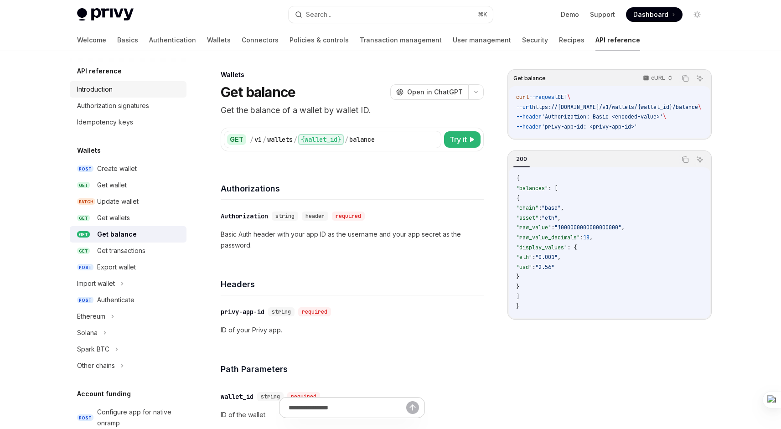
click at [131, 86] on div "Introduction" at bounding box center [129, 89] width 104 height 11
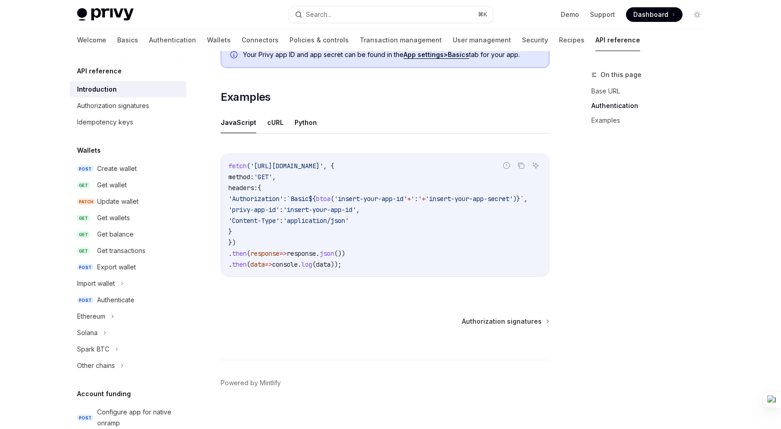
scroll to position [544, 0]
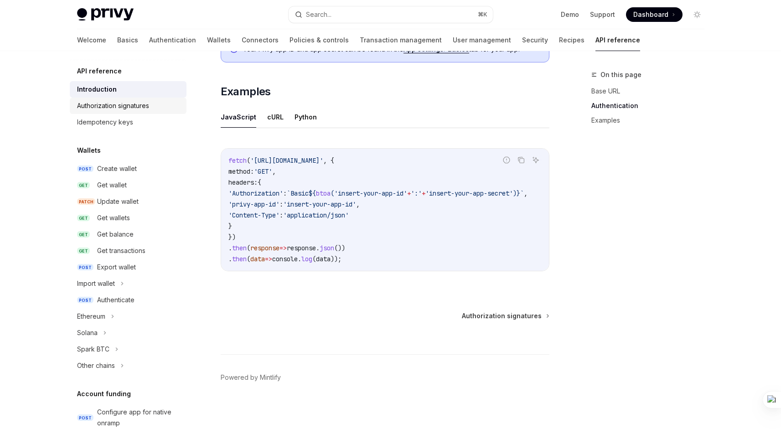
click at [134, 106] on div "Authorization signatures" at bounding box center [113, 105] width 72 height 11
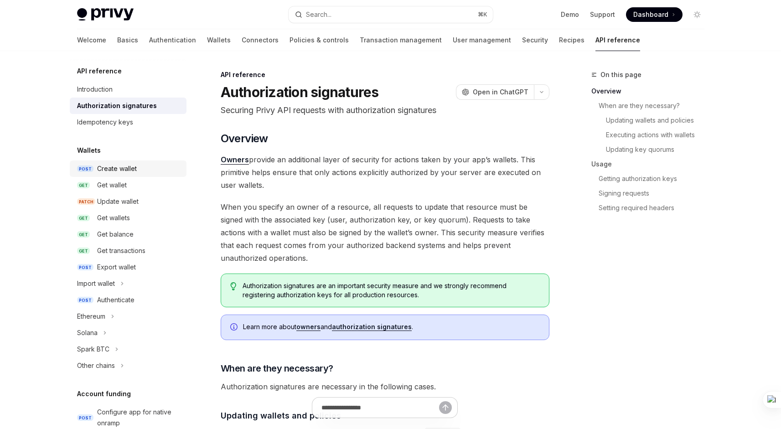
click at [124, 170] on div "Create wallet" at bounding box center [117, 168] width 40 height 11
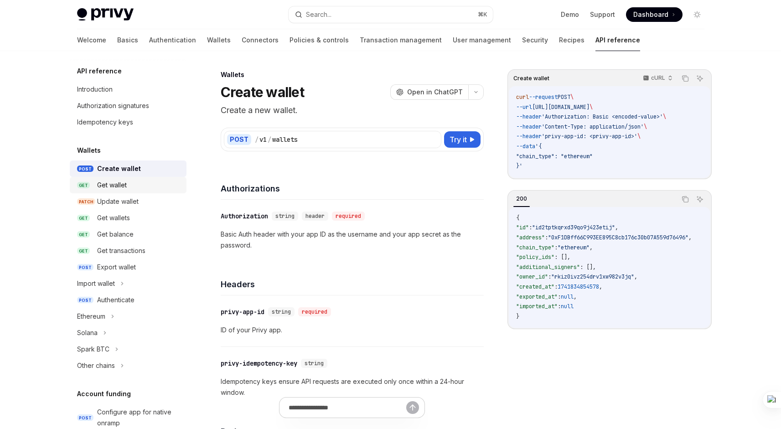
click at [122, 184] on div "Get wallet" at bounding box center [112, 185] width 30 height 11
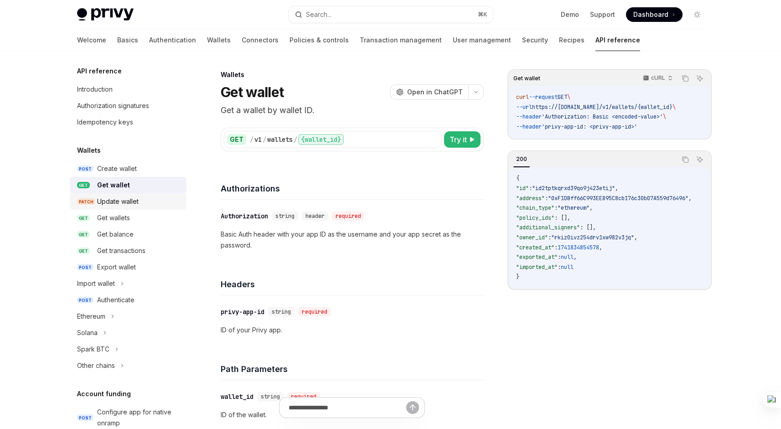
click at [119, 198] on div "Update wallet" at bounding box center [117, 201] width 41 height 11
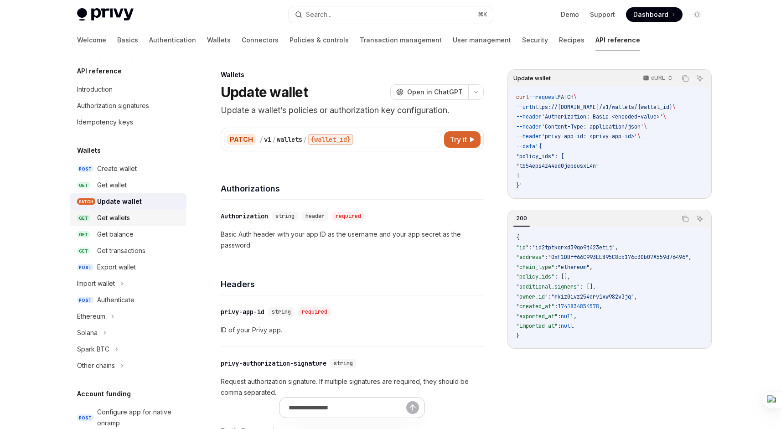
click at [118, 221] on div "Get wallets" at bounding box center [113, 217] width 33 height 11
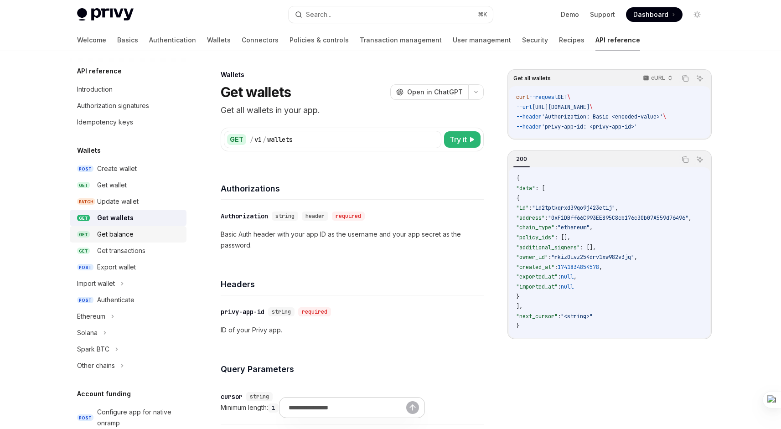
click at [139, 236] on div "Get balance" at bounding box center [139, 234] width 84 height 11
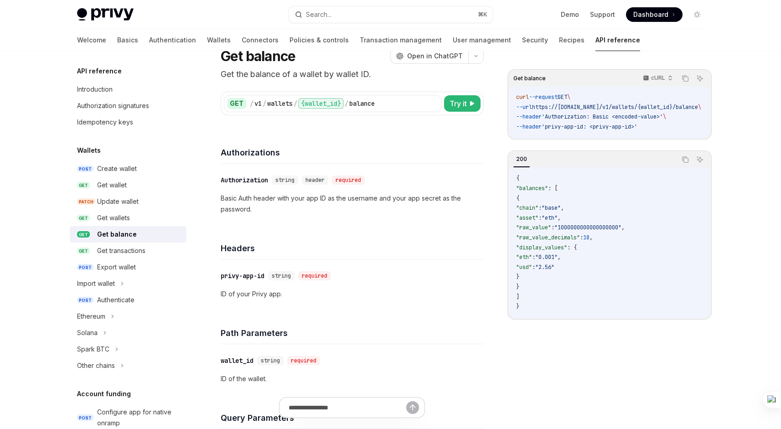
scroll to position [36, 0]
drag, startPoint x: 592, startPoint y: 138, endPoint x: 639, endPoint y: 141, distance: 47.1
click at [639, 138] on div "curl --request GET \ --url https://api.privy.io/v1/wallets/{wallet_id}/balance …" at bounding box center [609, 112] width 201 height 52
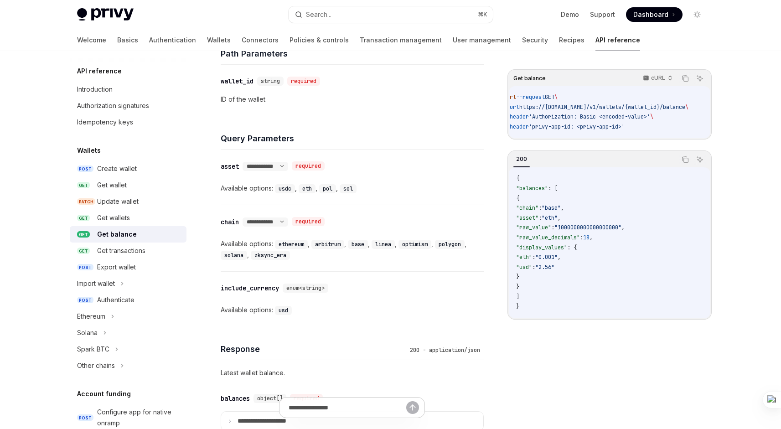
scroll to position [323, 0]
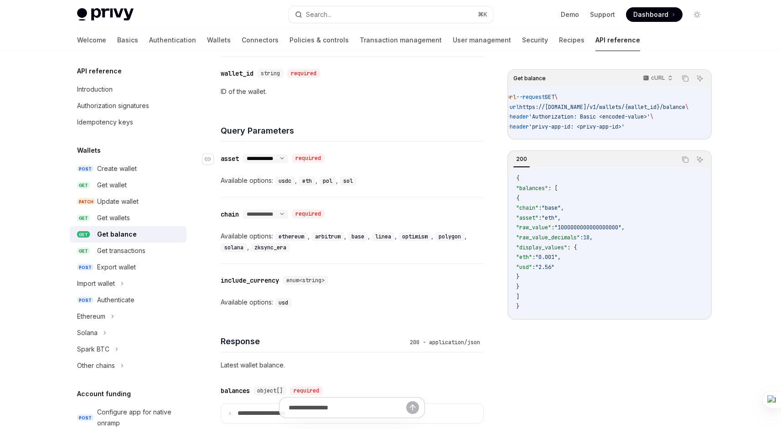
click at [284, 155] on select "**********" at bounding box center [265, 158] width 46 height 7
drag, startPoint x: 279, startPoint y: 180, endPoint x: 355, endPoint y: 181, distance: 76.6
click at [355, 181] on div "Available options: usdc , eth , pol , sol" at bounding box center [352, 180] width 263 height 11
click at [355, 181] on code "sol" at bounding box center [348, 180] width 17 height 9
drag, startPoint x: 364, startPoint y: 181, endPoint x: 279, endPoint y: 180, distance: 85.2
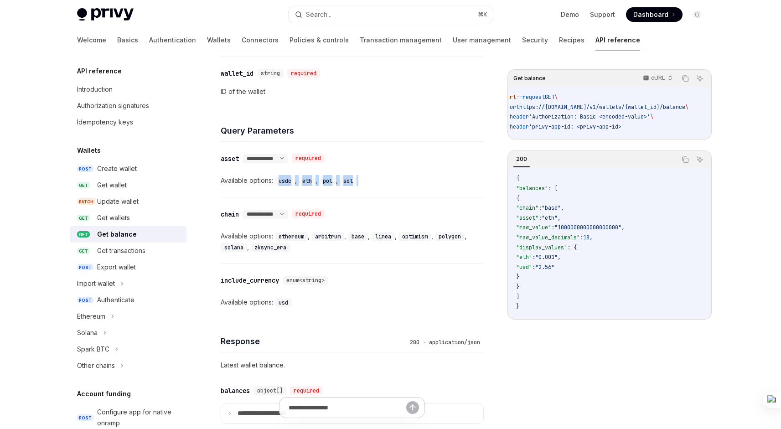
click at [279, 180] on div "Available options: usdc , eth , pol , sol" at bounding box center [352, 180] width 263 height 11
click at [279, 180] on code "usdc" at bounding box center [285, 180] width 20 height 9
drag, startPoint x: 278, startPoint y: 181, endPoint x: 379, endPoint y: 181, distance: 101.6
click at [379, 181] on div "Available options: usdc , eth , pol , sol" at bounding box center [352, 180] width 263 height 11
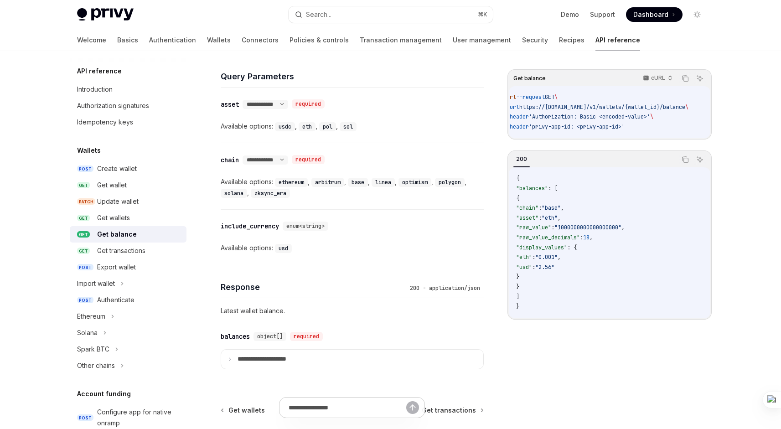
scroll to position [378, 0]
drag, startPoint x: 279, startPoint y: 178, endPoint x: 295, endPoint y: 192, distance: 21.6
click at [295, 192] on div "Available options: ethereum , arbitrum , base , linea , optimism , polygon , so…" at bounding box center [352, 186] width 263 height 22
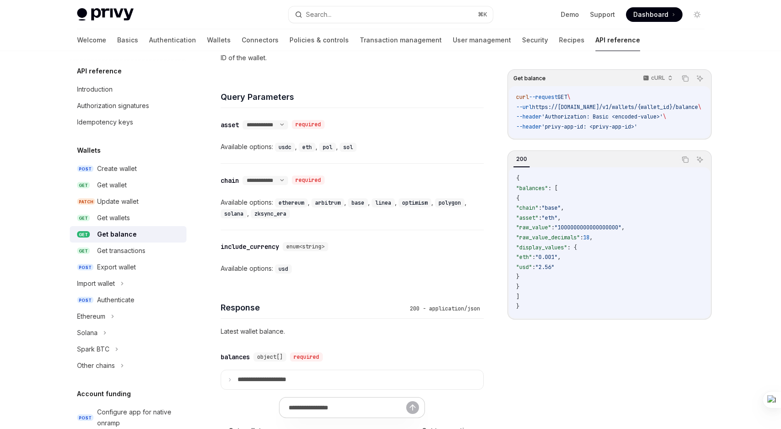
scroll to position [348, 0]
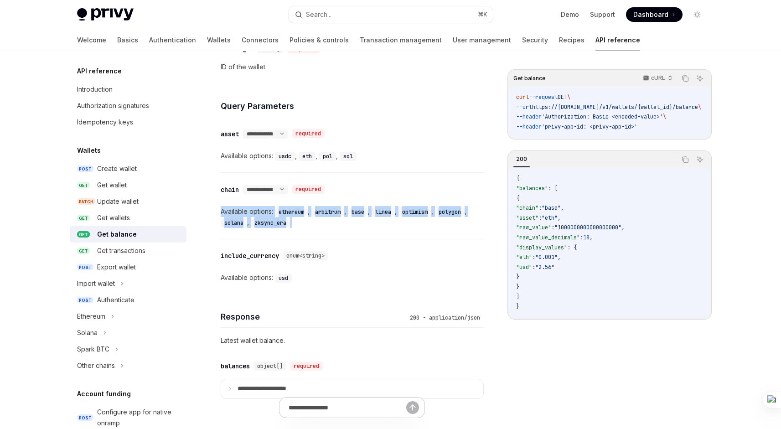
drag, startPoint x: 221, startPoint y: 209, endPoint x: 343, endPoint y: 223, distance: 122.5
click at [343, 223] on div "Available options: ethereum , arbitrum , base , linea , optimism , polygon , so…" at bounding box center [352, 217] width 263 height 22
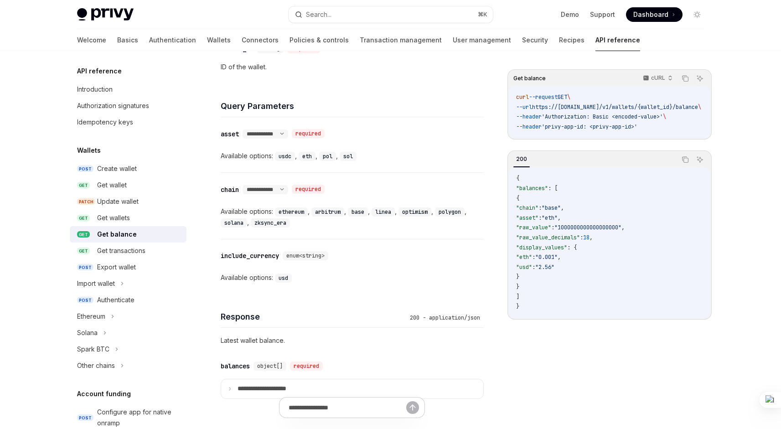
click at [343, 223] on div "Available options: ethereum , arbitrum , base , linea , optimism , polygon , so…" at bounding box center [352, 217] width 263 height 22
click at [285, 159] on code "usdc" at bounding box center [285, 156] width 20 height 9
click at [370, 104] on h4 "Query Parameters" at bounding box center [352, 106] width 263 height 12
drag, startPoint x: 54, startPoint y: 11, endPoint x: 183, endPoint y: 14, distance: 129.5
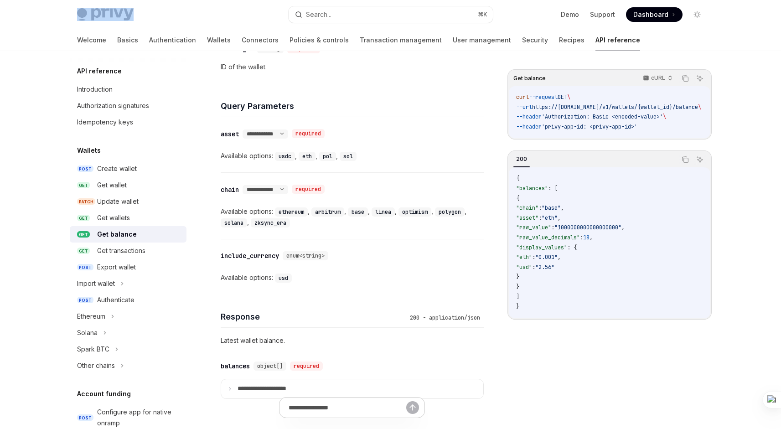
click at [183, 14] on div "Privy Docs home page Search... ⌘ K Demo Support Dashboard Dashboard Search... N…" at bounding box center [390, 25] width 781 height 51
click at [206, 17] on div "Privy Docs home page" at bounding box center [179, 14] width 204 height 13
click at [207, 42] on link "Wallets" at bounding box center [219, 40] width 24 height 22
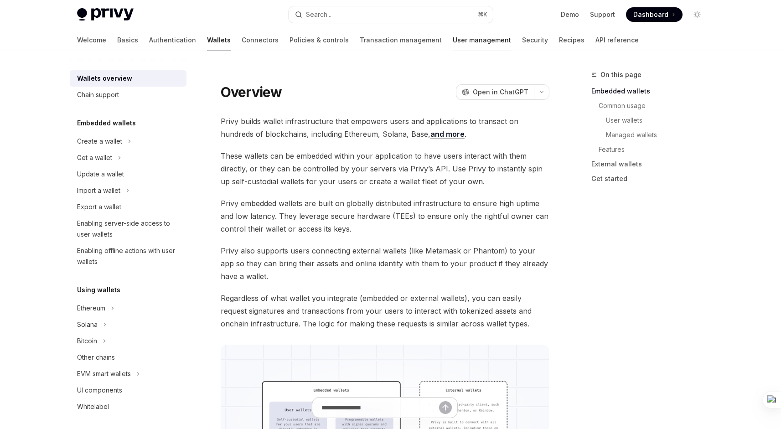
click at [453, 30] on link "User management" at bounding box center [482, 40] width 58 height 22
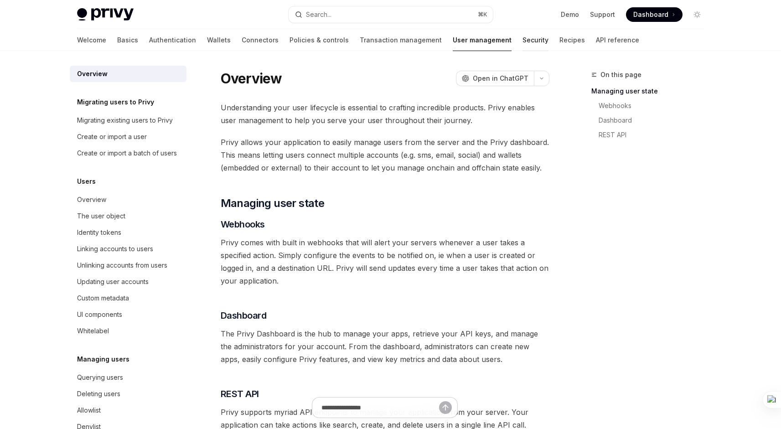
click at [522, 36] on link "Security" at bounding box center [535, 40] width 26 height 22
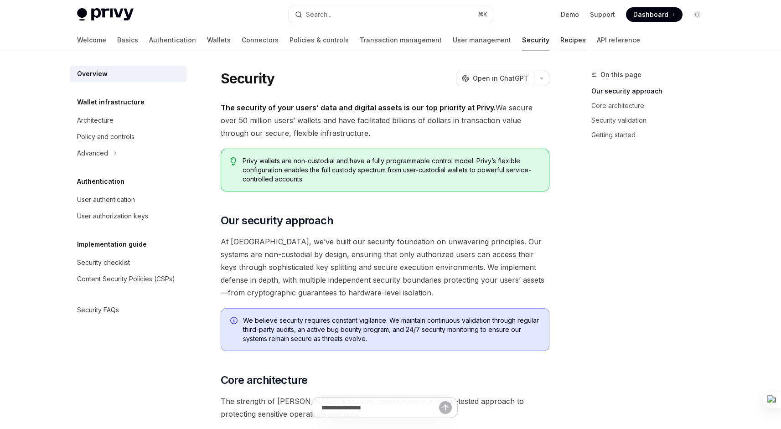
click at [560, 41] on link "Recipes" at bounding box center [573, 40] width 26 height 22
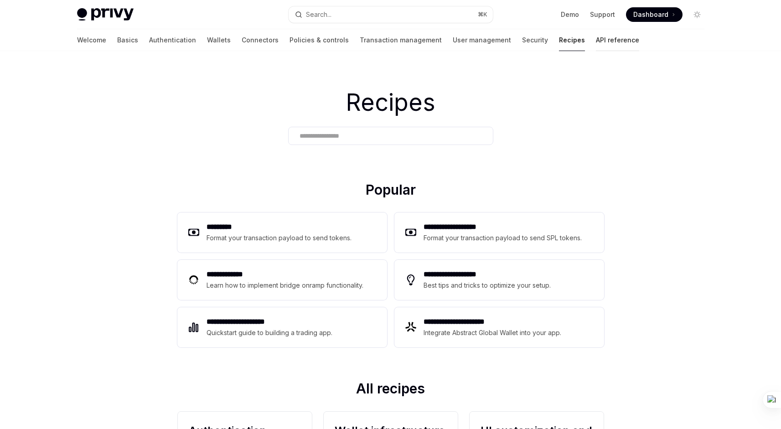
click at [596, 43] on link "API reference" at bounding box center [617, 40] width 43 height 22
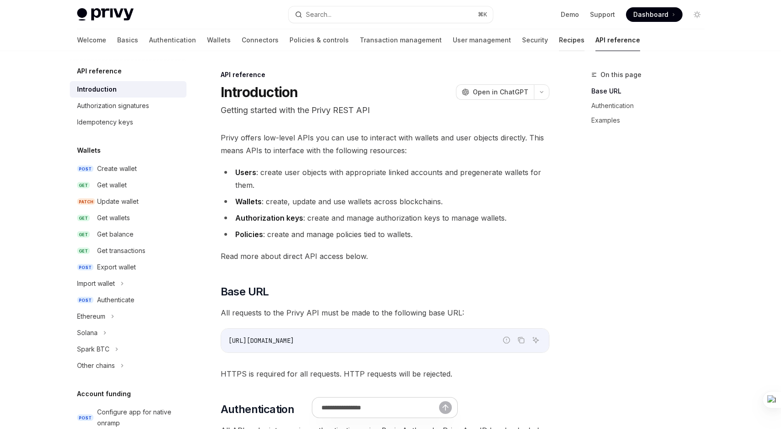
click at [559, 44] on link "Recipes" at bounding box center [572, 40] width 26 height 22
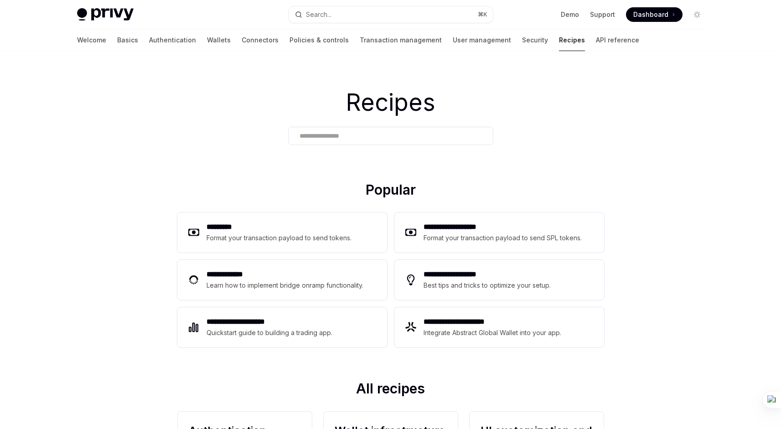
click at [529, 44] on div "Welcome Basics Authentication Wallets Connectors Policies & controls Transactio…" at bounding box center [358, 40] width 562 height 22
click at [596, 45] on link "API reference" at bounding box center [617, 40] width 43 height 22
click at [559, 45] on link "Recipes" at bounding box center [572, 40] width 26 height 22
type textarea "*"
